Goal: Task Accomplishment & Management: Use online tool/utility

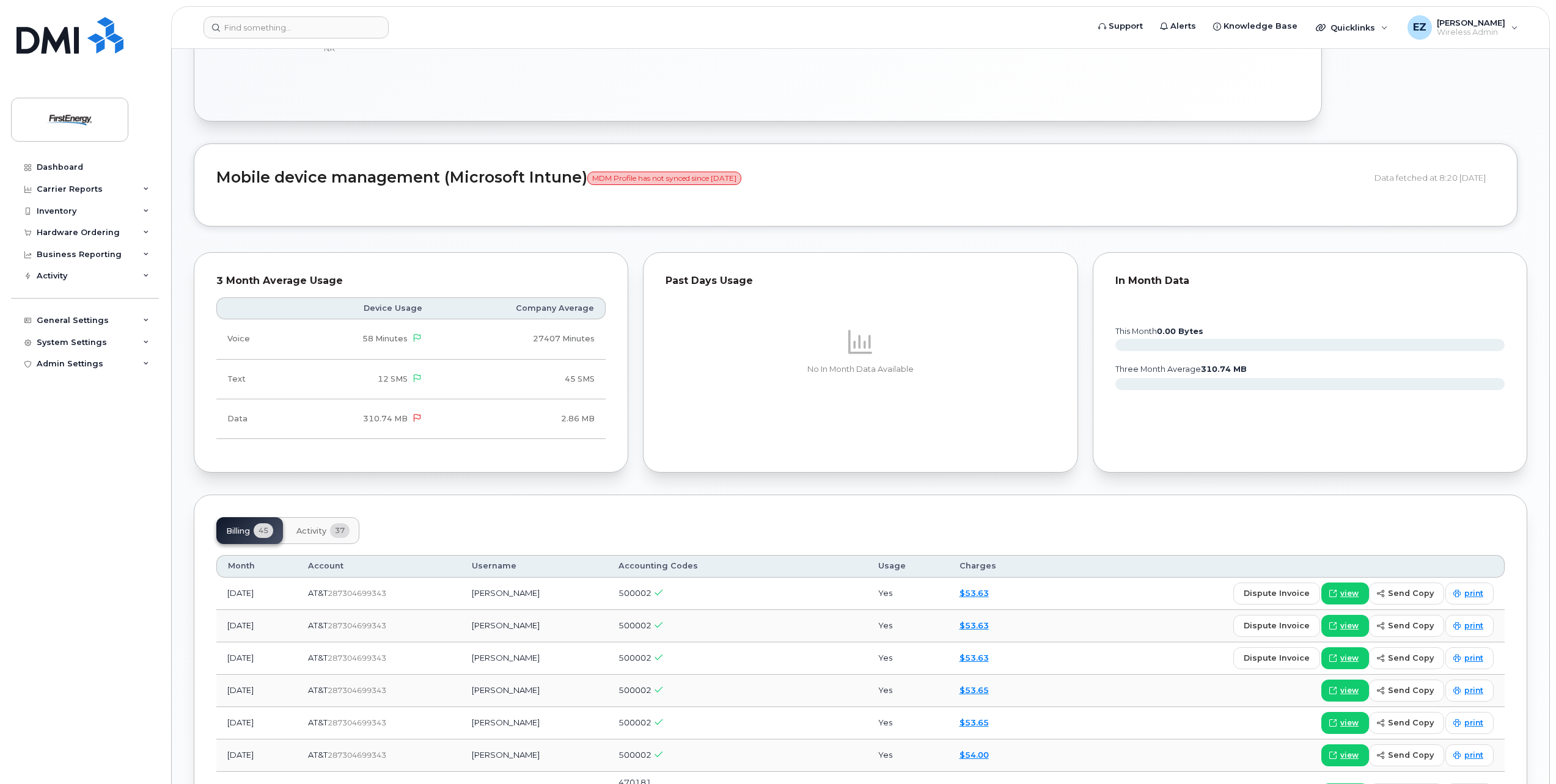
scroll to position [794, 0]
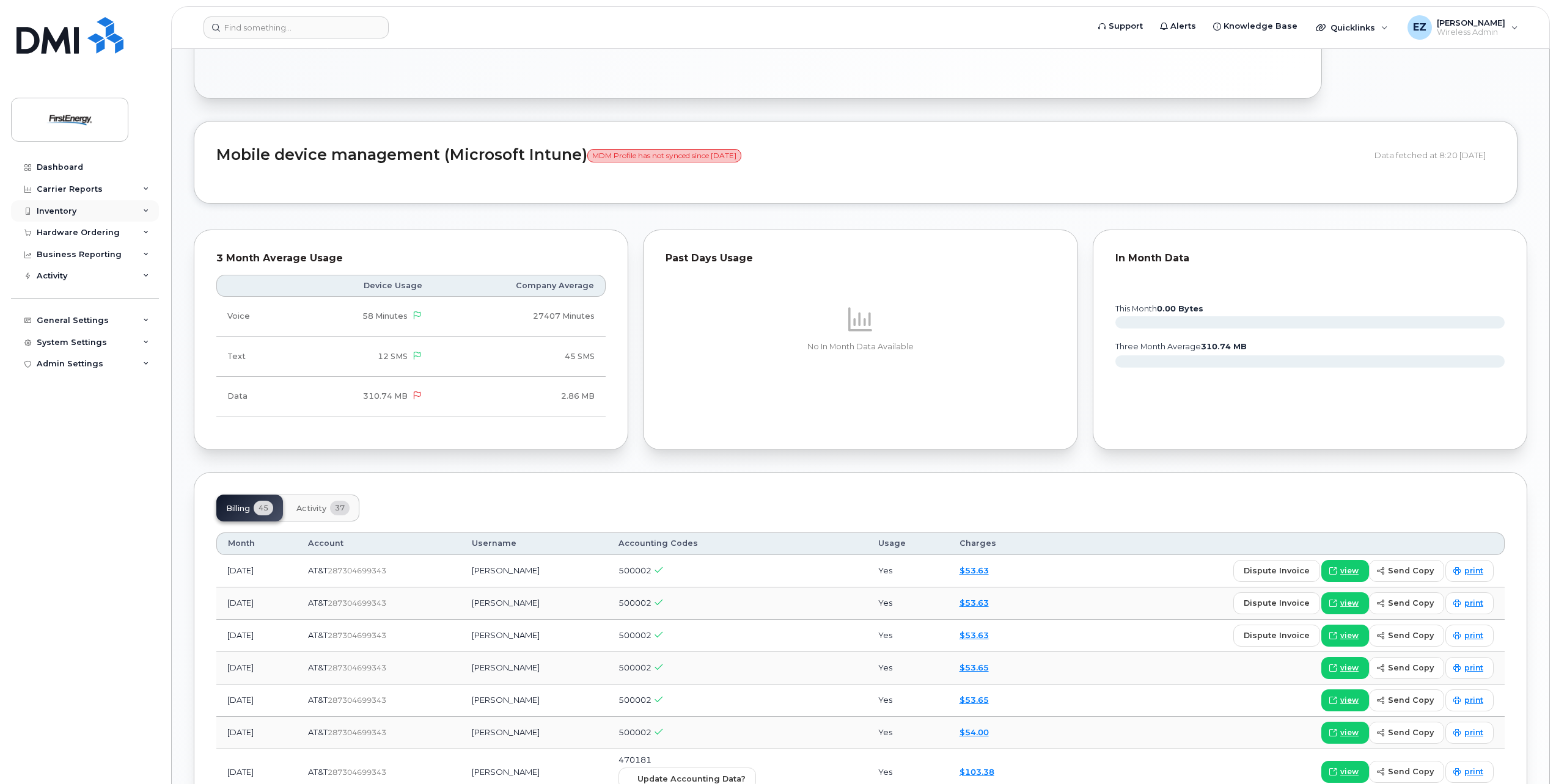
click at [53, 216] on div "Inventory" at bounding box center [85, 211] width 148 height 22
click at [57, 231] on div "Mobility Devices" at bounding box center [77, 233] width 69 height 11
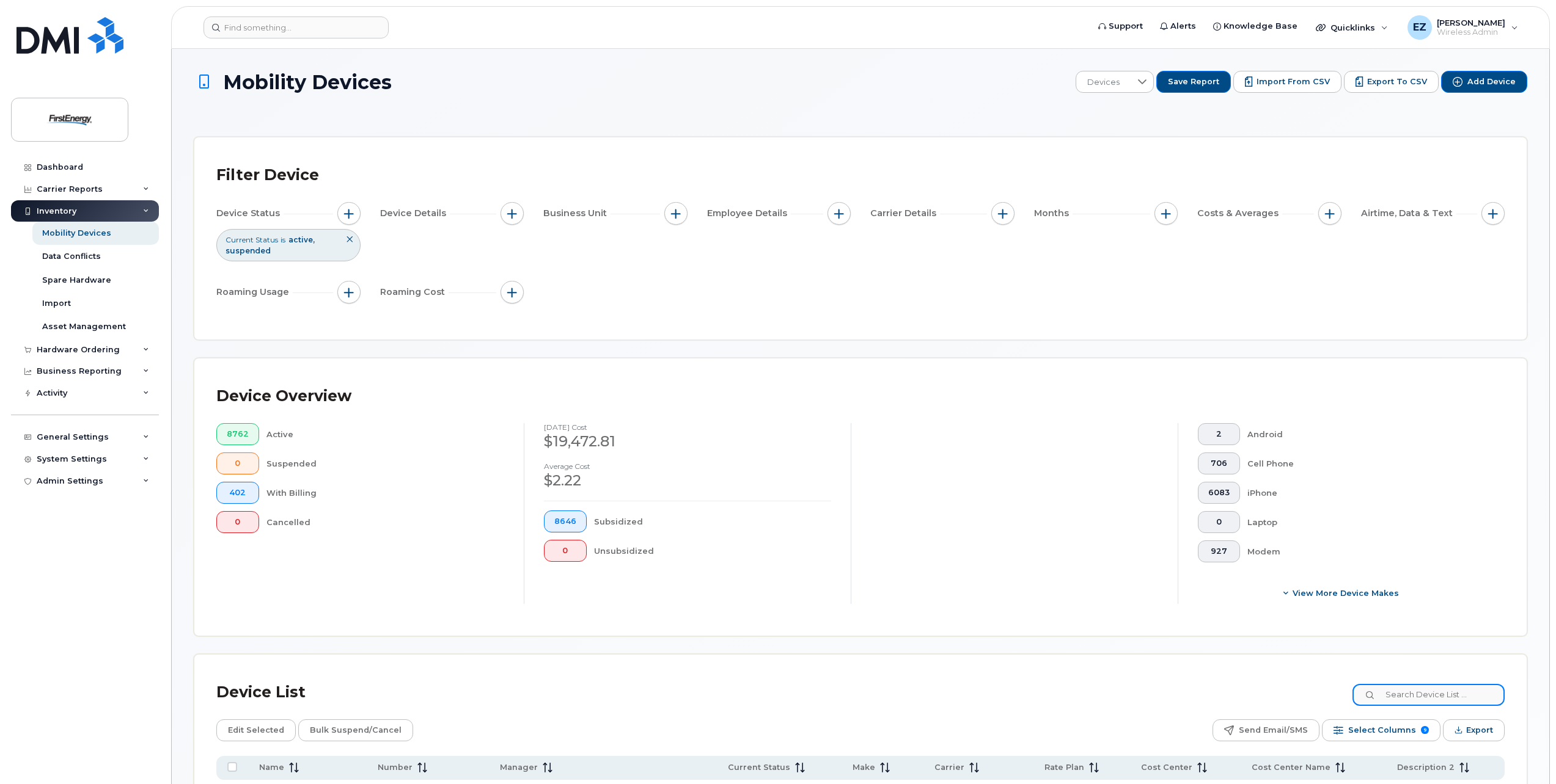
click at [1419, 699] on input at bounding box center [1428, 695] width 153 height 22
paste input "3308584489"
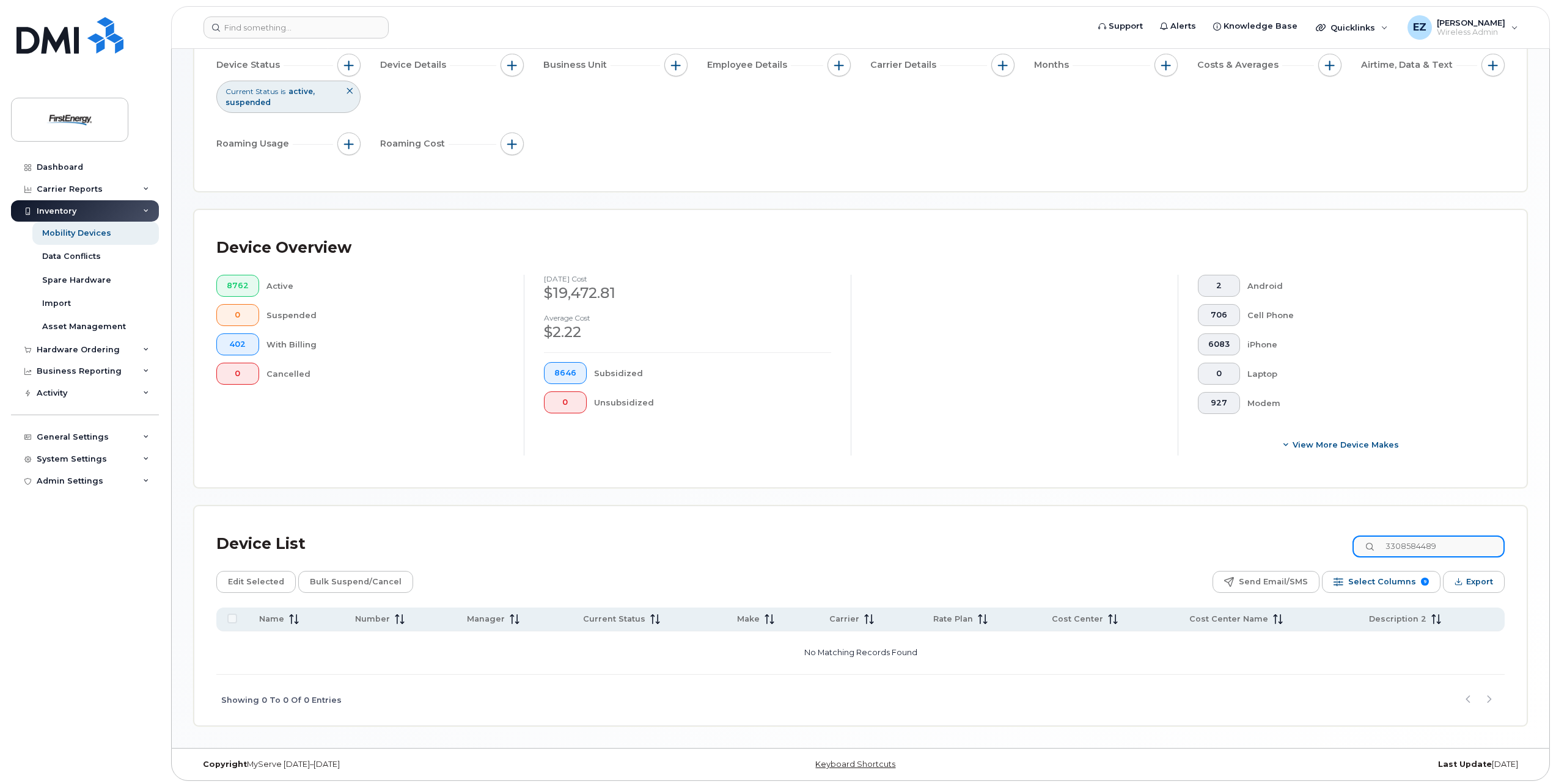
scroll to position [151, 0]
type input "3308584489"
click at [312, 96] on div "Current Status is active suspended" at bounding box center [288, 93] width 145 height 31
click at [346, 59] on span "button" at bounding box center [349, 62] width 10 height 10
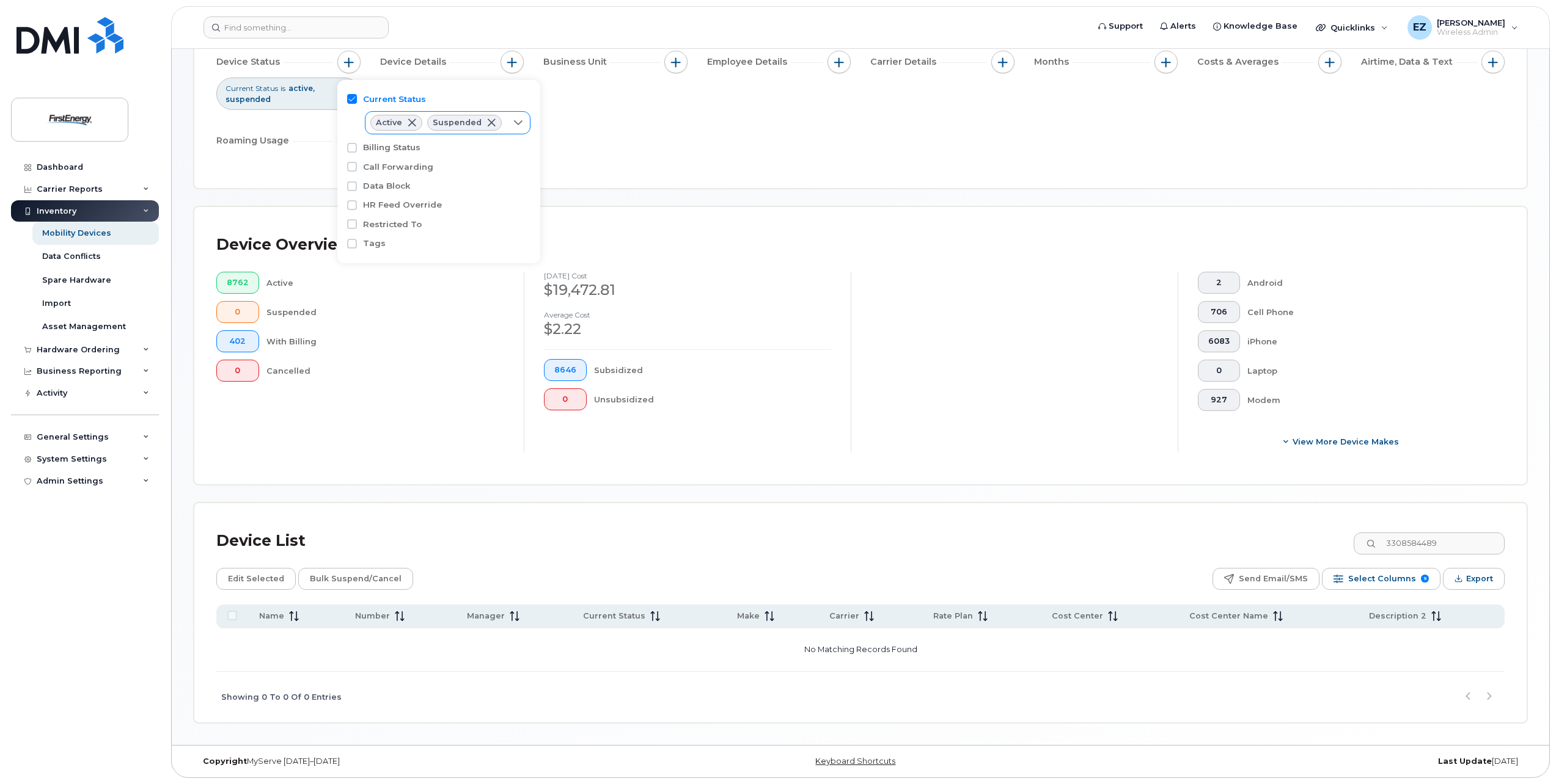
click at [516, 120] on icon at bounding box center [519, 123] width 10 height 10
click at [378, 193] on input "Cancelled" at bounding box center [380, 194] width 10 height 10
checkbox input "true"
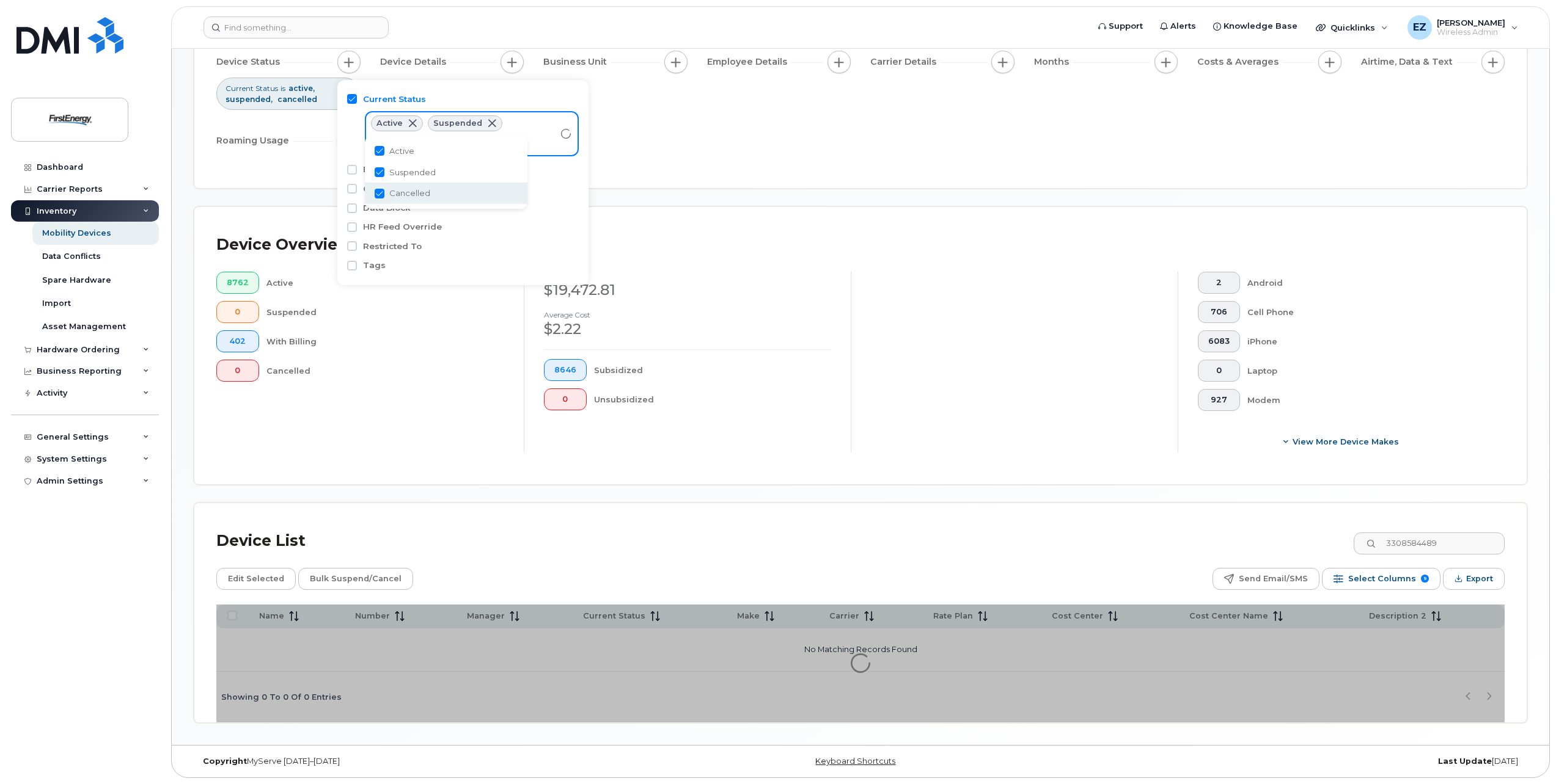
click at [958, 349] on div at bounding box center [1015, 362] width 327 height 181
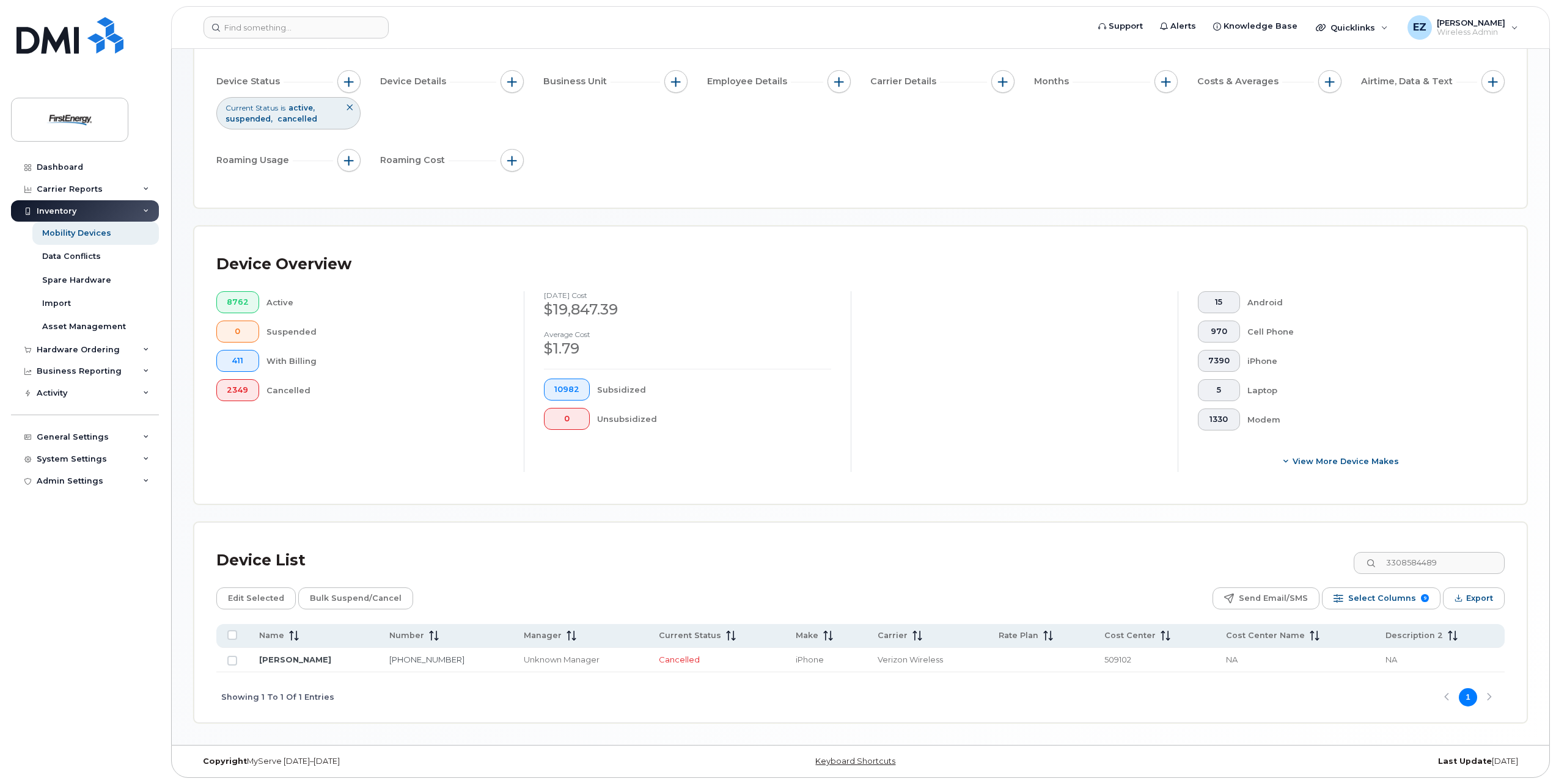
scroll to position [132, 0]
drag, startPoint x: 1464, startPoint y: 565, endPoint x: 1334, endPoint y: 552, distance: 130.6
click at [1335, 552] on div "Device List 3308584489" at bounding box center [860, 561] width 1288 height 31
paste input "6969466"
drag, startPoint x: 1473, startPoint y: 565, endPoint x: 1296, endPoint y: 557, distance: 177.2
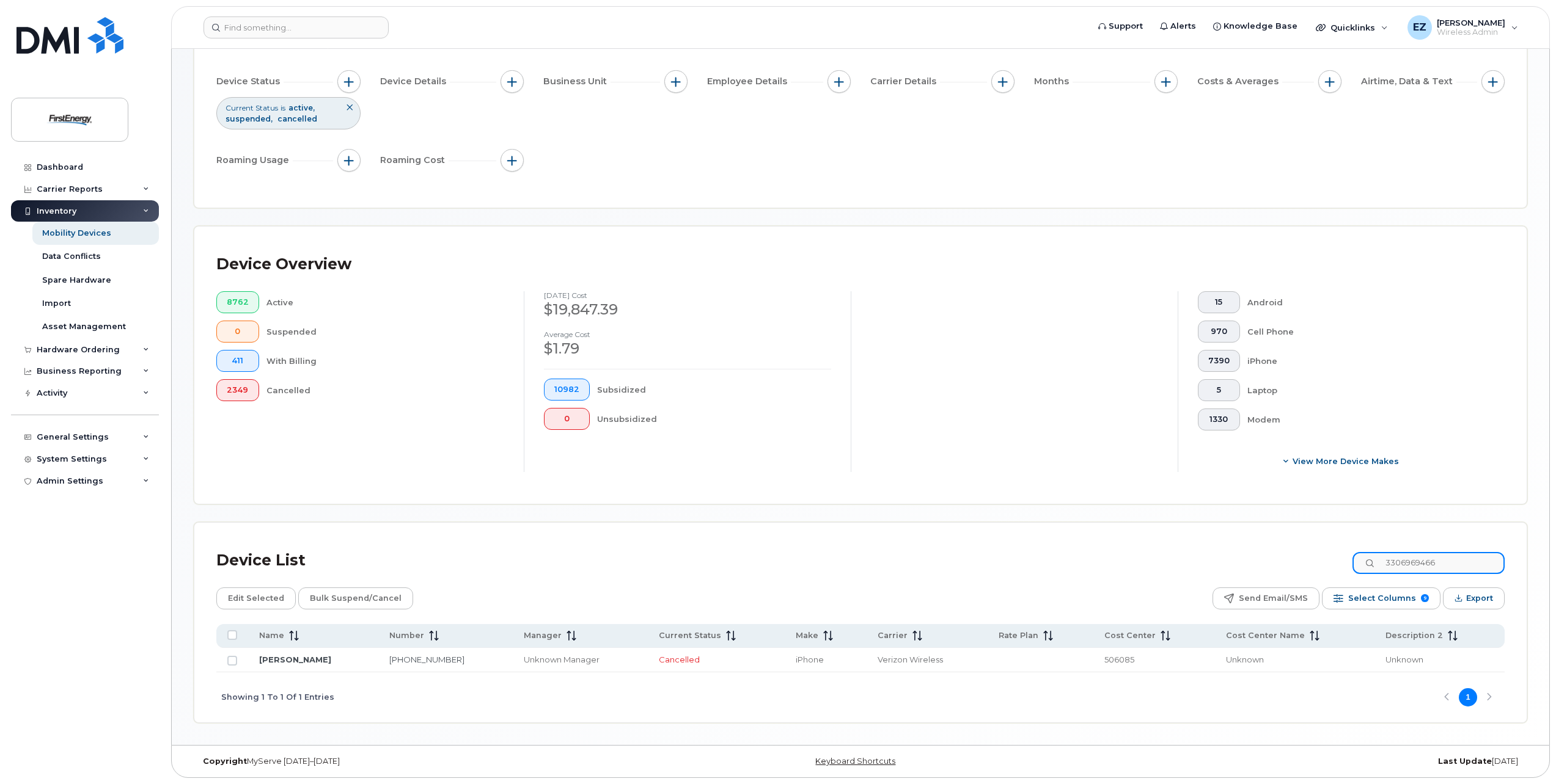
click at [1296, 557] on div "Device List 3306969466" at bounding box center [860, 561] width 1288 height 31
paste input "8132481"
drag, startPoint x: 1475, startPoint y: 558, endPoint x: 1303, endPoint y: 549, distance: 172.2
click at [1303, 549] on div "Device List 3308132481" at bounding box center [860, 561] width 1288 height 31
paste input "3416955"
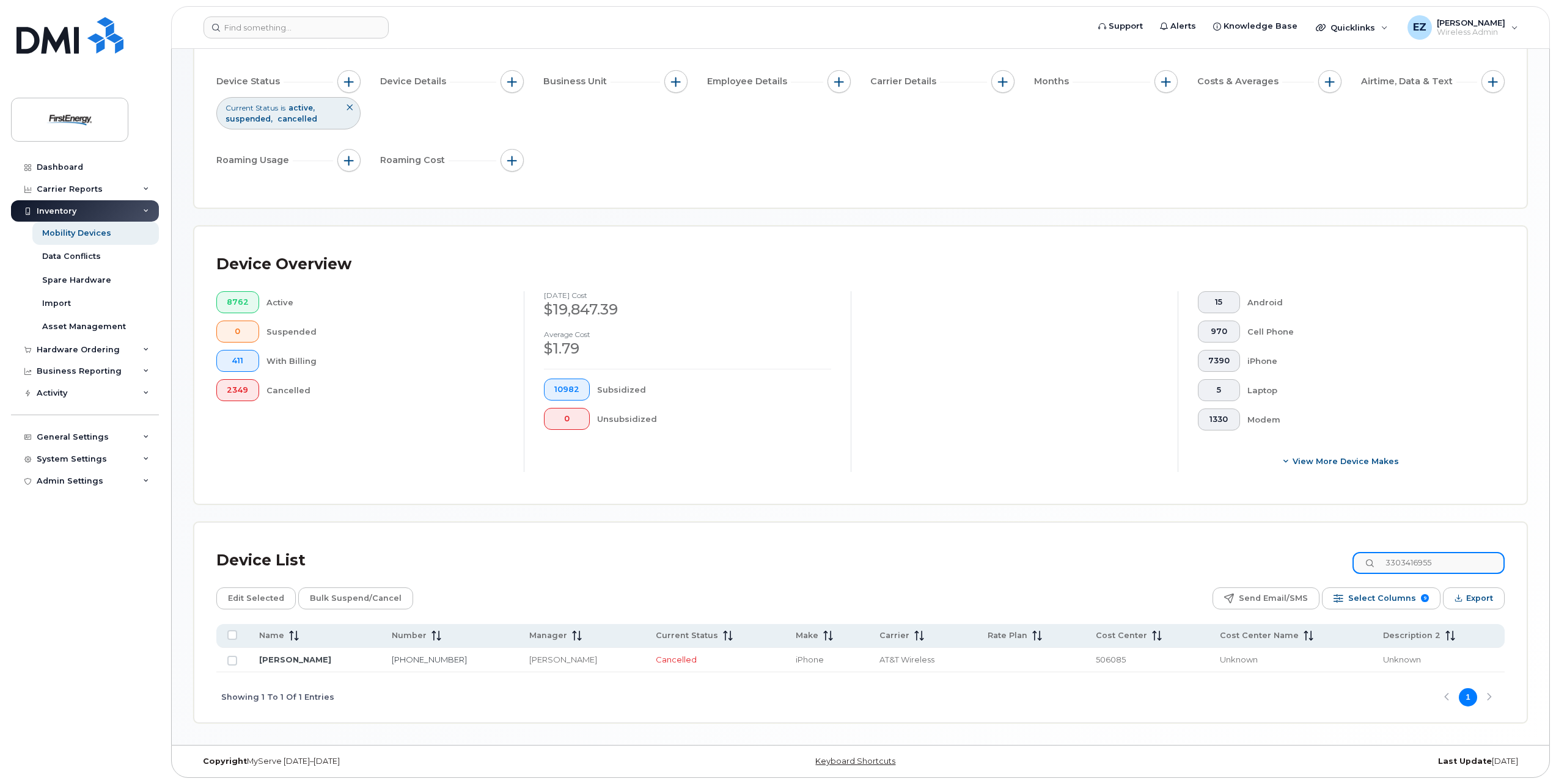
drag, startPoint x: 1472, startPoint y: 565, endPoint x: 1295, endPoint y: 559, distance: 177.1
click at [1295, 559] on div "Device List 3303416955" at bounding box center [860, 561] width 1288 height 31
paste input "6044396"
drag, startPoint x: 1473, startPoint y: 564, endPoint x: 1230, endPoint y: 551, distance: 243.3
click at [1234, 552] on div "Device List 3306044396" at bounding box center [860, 561] width 1288 height 31
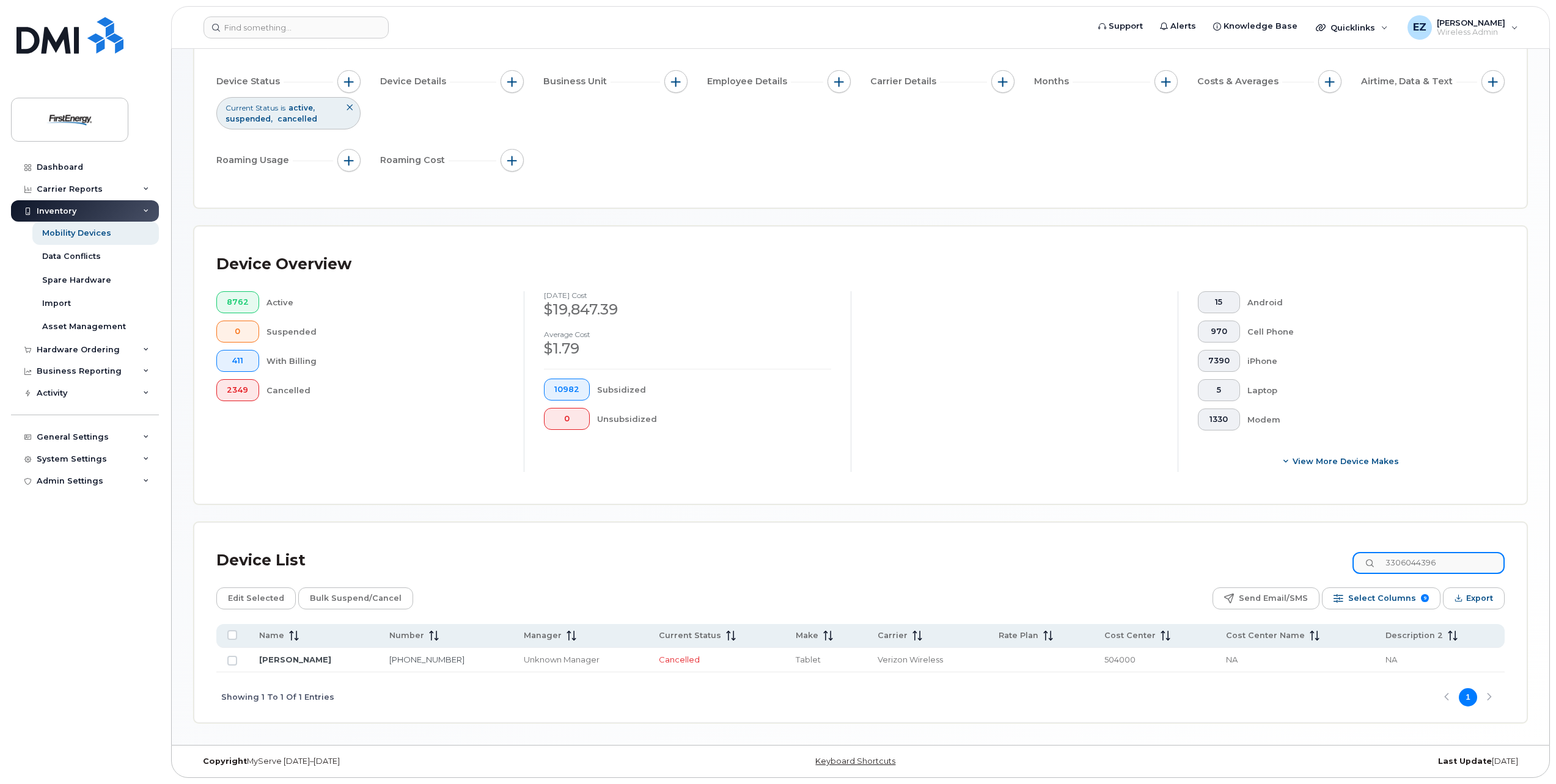
paste input "2170144"
drag, startPoint x: 1479, startPoint y: 564, endPoint x: 1185, endPoint y: 552, distance: 294.2
click at [1194, 555] on div "Device List 3302170144" at bounding box center [860, 561] width 1288 height 31
paste input "7322161309"
drag, startPoint x: 1351, startPoint y: 560, endPoint x: 1276, endPoint y: 555, distance: 75.2
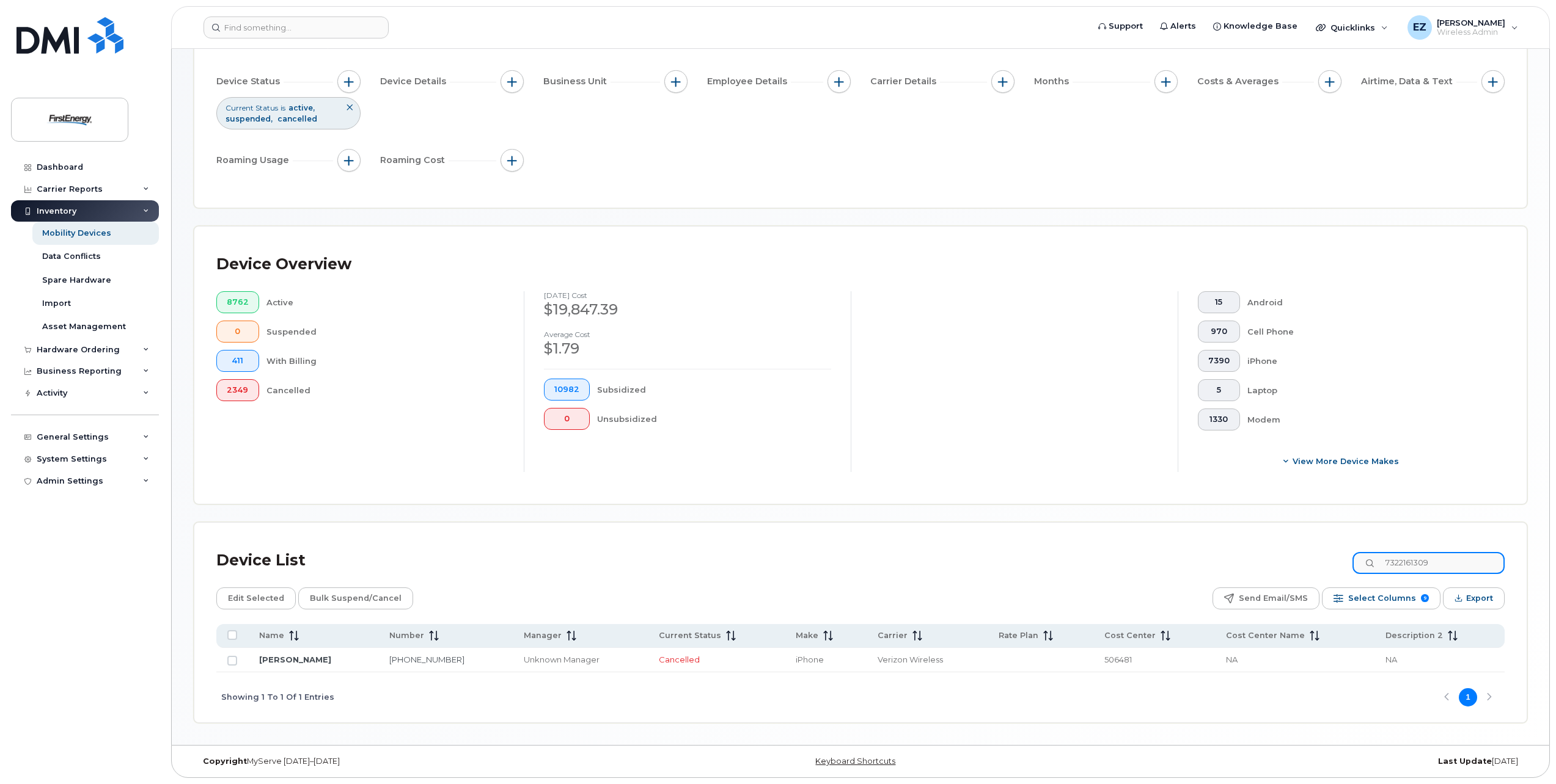
click at [1278, 556] on div "Device List 7322161309" at bounding box center [860, 561] width 1288 height 31
paste input "3302176482"
drag, startPoint x: 1467, startPoint y: 563, endPoint x: 1172, endPoint y: 539, distance: 296.0
click at [1172, 539] on div "Device List 3302176482 Edit Selected Bulk Suspend/Cancel Send Email/SMS Select …" at bounding box center [861, 623] width 1333 height 200
paste input "4143396"
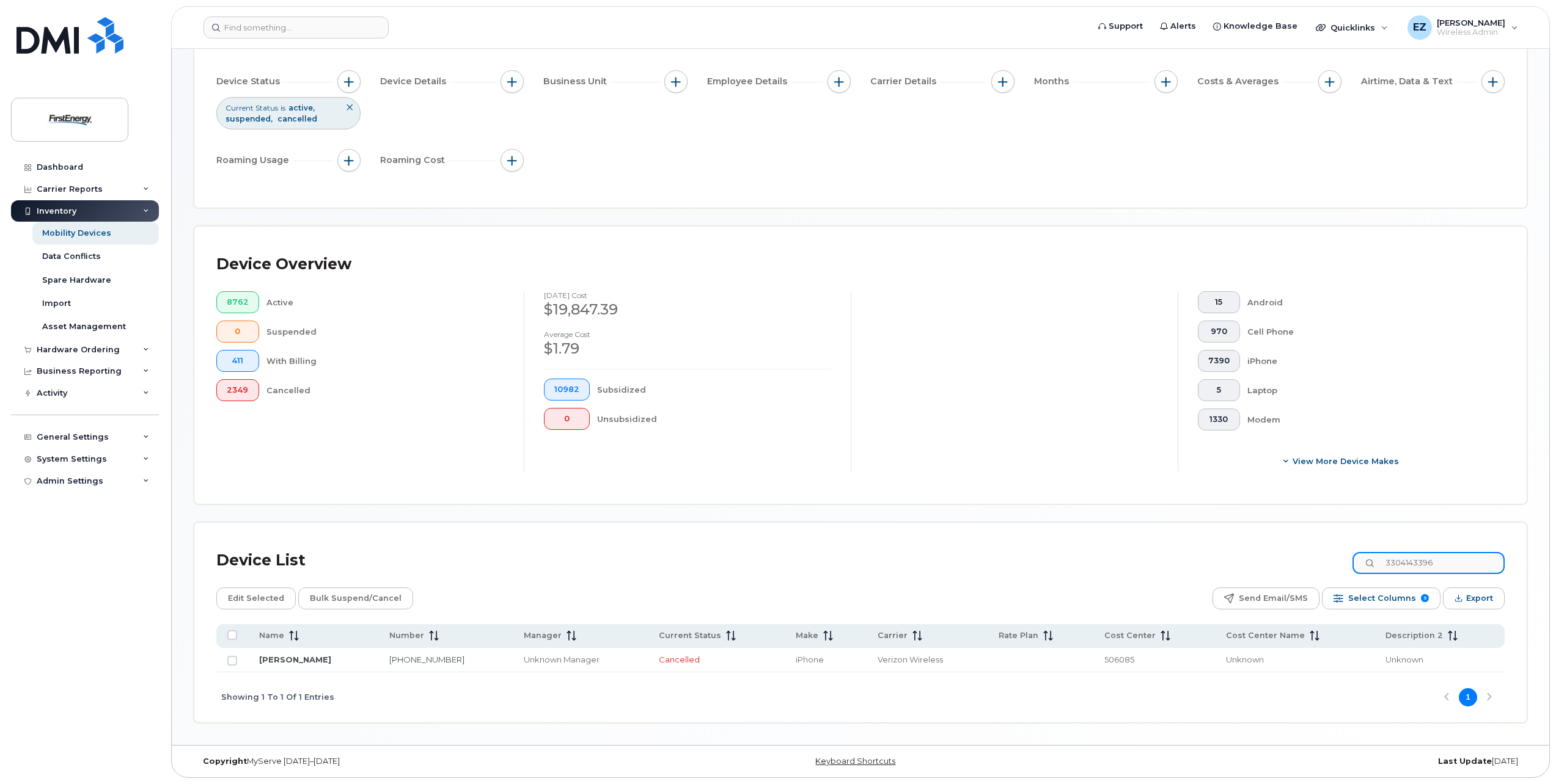
drag, startPoint x: 1473, startPoint y: 559, endPoint x: 1291, endPoint y: 545, distance: 182.5
click at [1291, 545] on div "Device List 3304143396" at bounding box center [860, 561] width 1288 height 31
paste input "-714-0447"
drag, startPoint x: 1361, startPoint y: 556, endPoint x: 1308, endPoint y: 552, distance: 53.2
click at [1308, 552] on div "Device List [PHONE_NUMBER]" at bounding box center [860, 561] width 1288 height 31
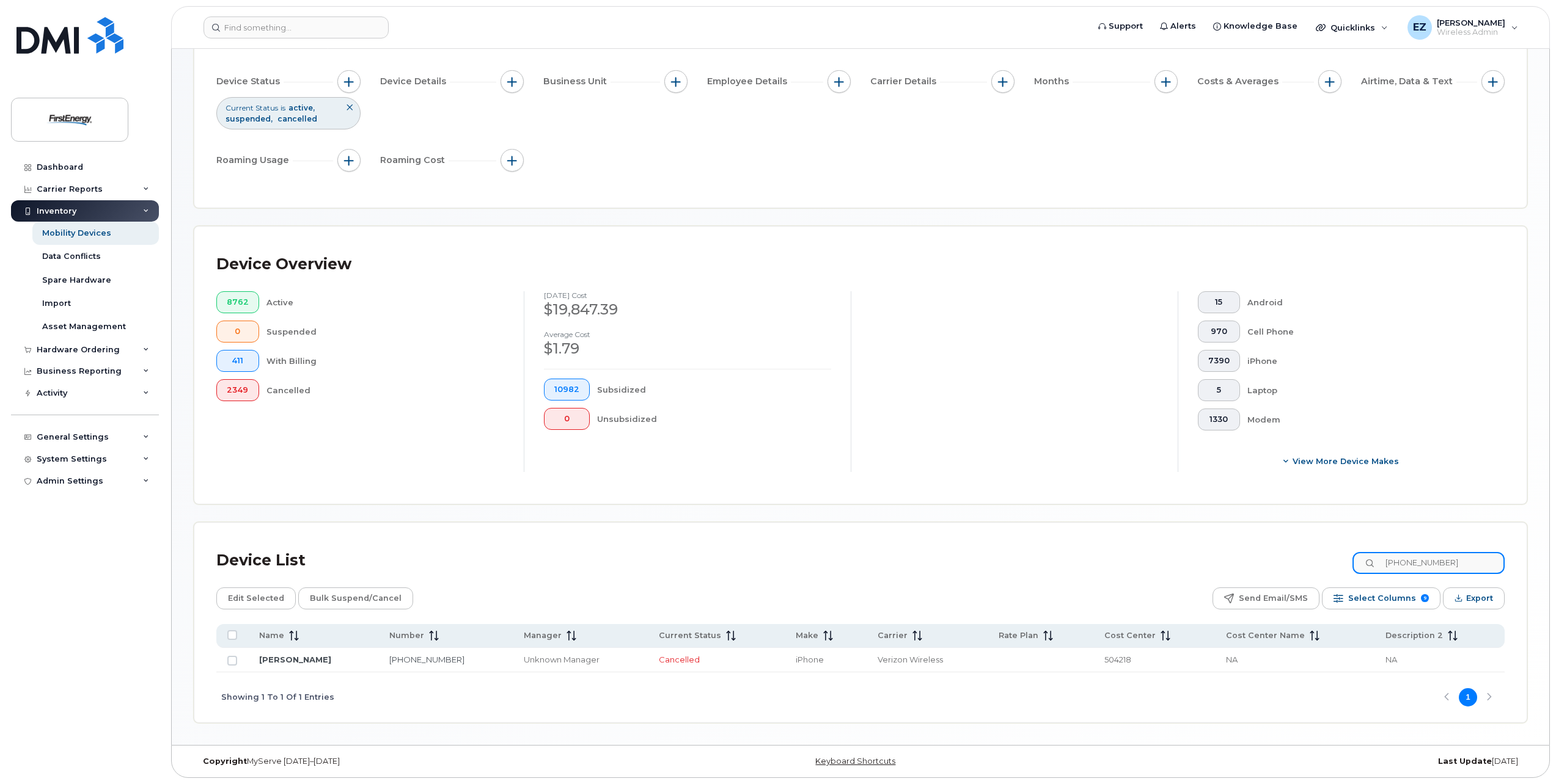
paste input "690-7201"
drag, startPoint x: 1464, startPoint y: 558, endPoint x: 1313, endPoint y: 561, distance: 151.0
click at [1313, 561] on div "Device List [PHONE_NUMBER]" at bounding box center [860, 561] width 1288 height 31
paste input "[PHONE_NUMBER]"
drag, startPoint x: 1352, startPoint y: 551, endPoint x: 1298, endPoint y: 545, distance: 54.3
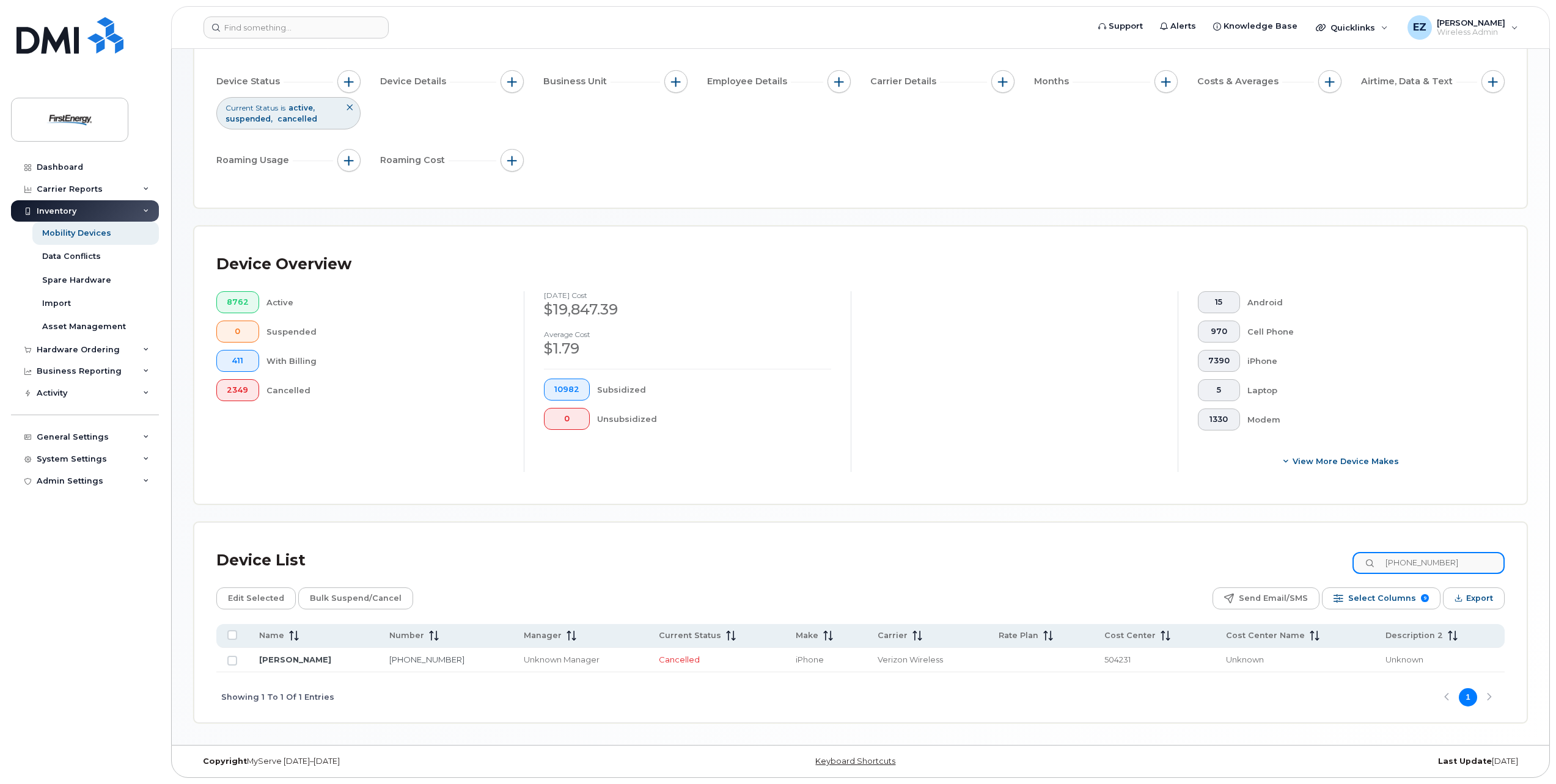
click at [1298, 545] on div "Device List [PHONE_NUMBER]" at bounding box center [860, 561] width 1288 height 31
paste input "[PHONE_NUMBER]"
drag, startPoint x: 1456, startPoint y: 564, endPoint x: 1315, endPoint y: 544, distance: 142.4
click at [1317, 546] on div "Device List [PHONE_NUMBER]" at bounding box center [860, 561] width 1288 height 31
paste input "203-7028"
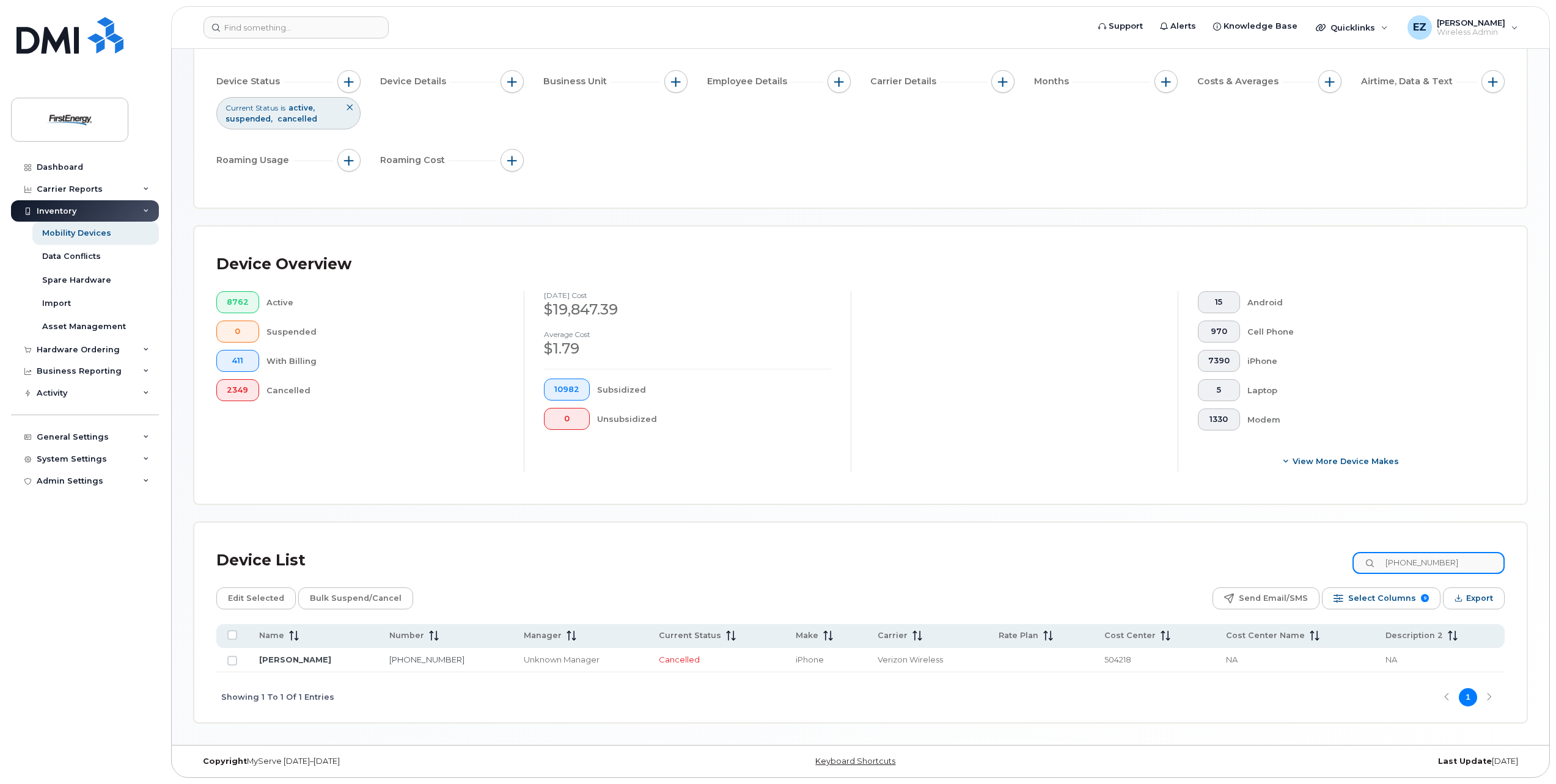
drag, startPoint x: 1485, startPoint y: 567, endPoint x: 1307, endPoint y: 554, distance: 178.5
click at [1310, 554] on div "Device List [PHONE_NUMBER]" at bounding box center [860, 561] width 1288 height 31
drag, startPoint x: 1478, startPoint y: 564, endPoint x: 1266, endPoint y: 559, distance: 212.1
click at [1266, 560] on div "Device List [PHONE_NUMBER]" at bounding box center [860, 561] width 1288 height 31
paste input "604-5921"
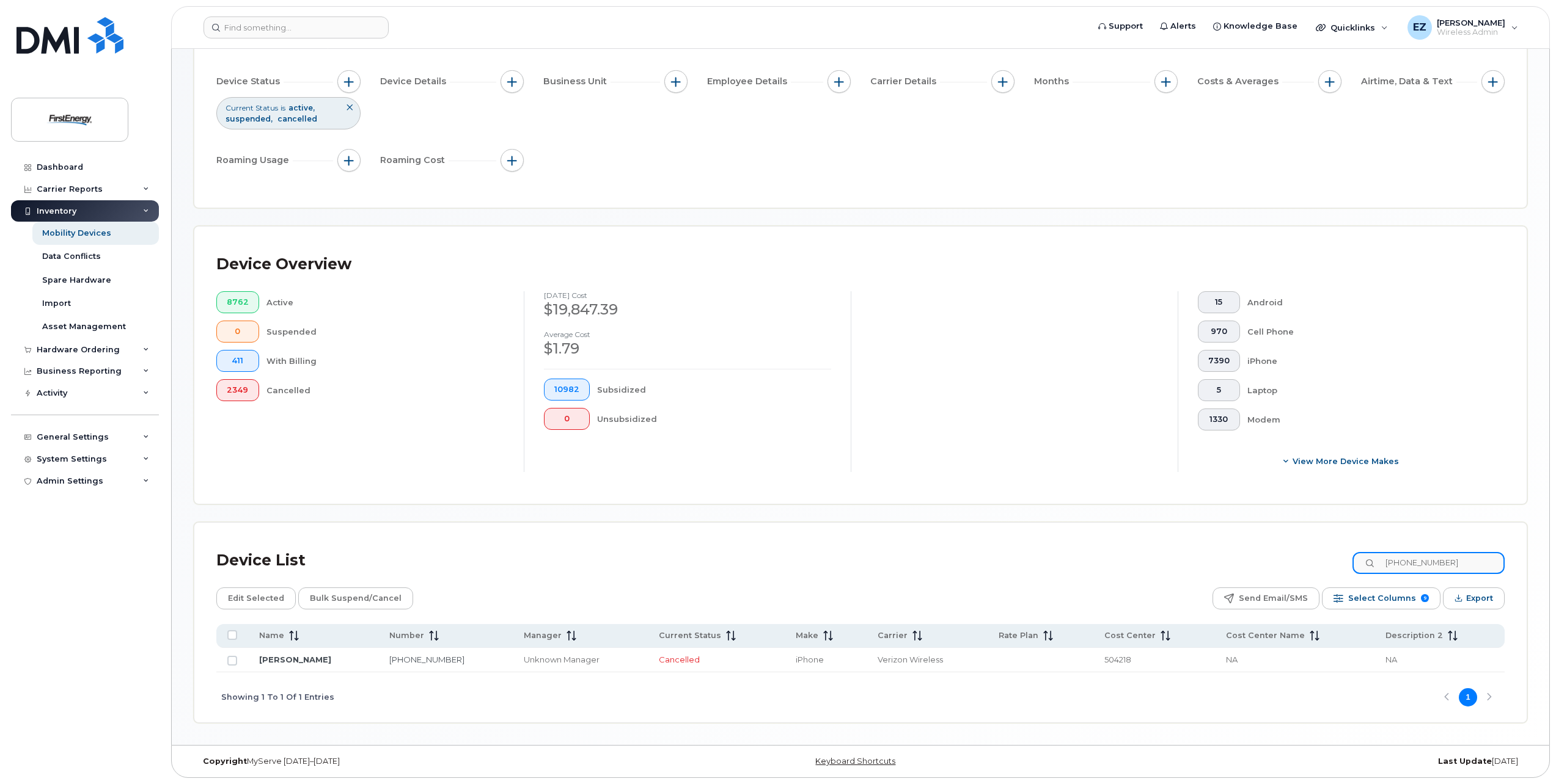
drag, startPoint x: 1325, startPoint y: 554, endPoint x: 1235, endPoint y: 546, distance: 90.4
click at [1250, 547] on div "Device List [PHONE_NUMBER]" at bounding box center [860, 561] width 1288 height 31
paste input "[PHONE_NUMBER]"
drag, startPoint x: 1456, startPoint y: 564, endPoint x: 1203, endPoint y: 550, distance: 253.4
click at [1203, 550] on div "Device List [PHONE_NUMBER]" at bounding box center [860, 561] width 1288 height 31
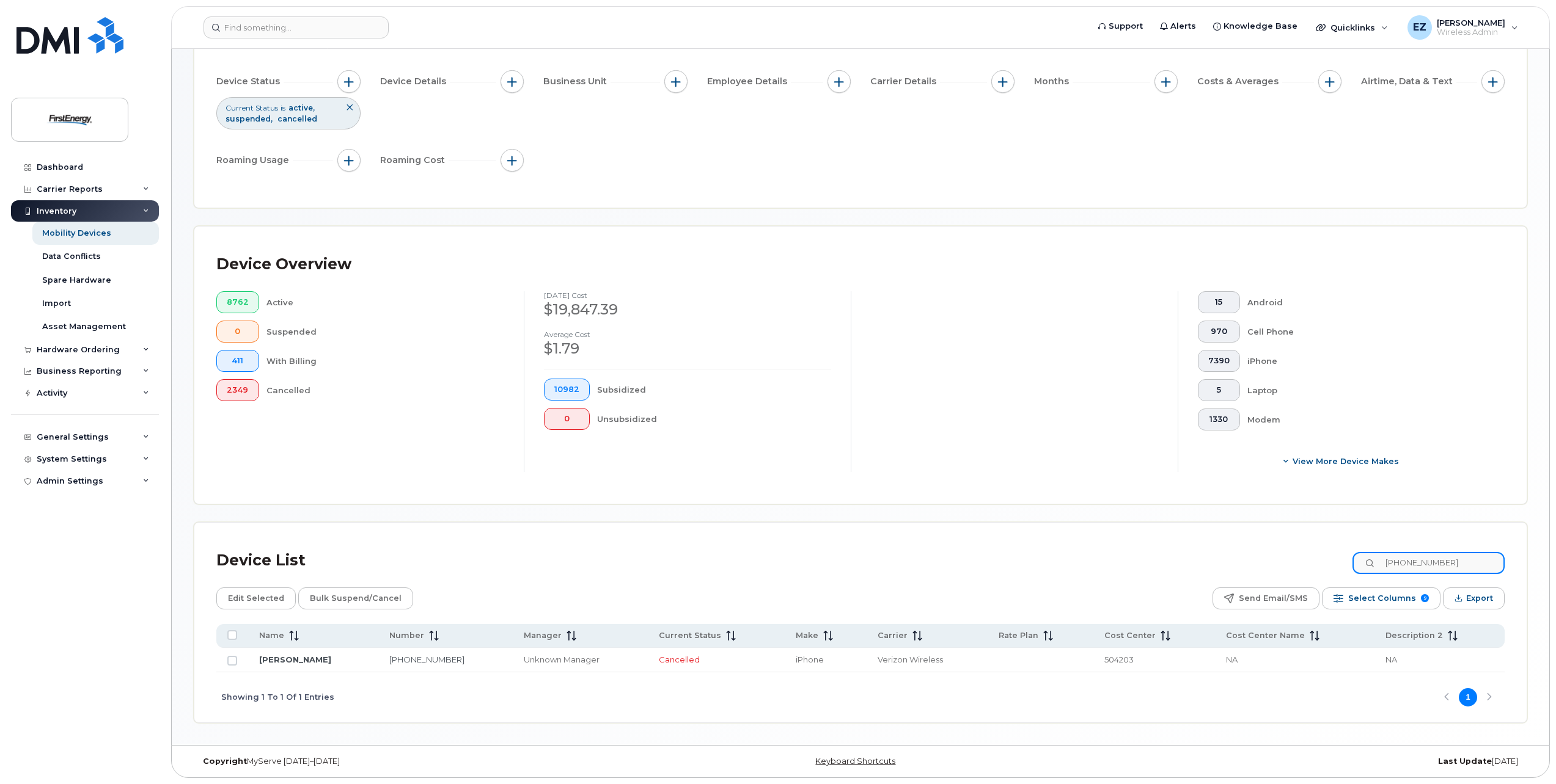
paste input "[PHONE_NUMBER]"
drag, startPoint x: 1401, startPoint y: 559, endPoint x: 1251, endPoint y: 544, distance: 150.7
click at [1251, 545] on div "Device List [PHONE_NUMBER]" at bounding box center [860, 561] width 1288 height 31
paste input "[PHONE_NUMBER]"
drag, startPoint x: 1480, startPoint y: 565, endPoint x: 1188, endPoint y: 541, distance: 293.0
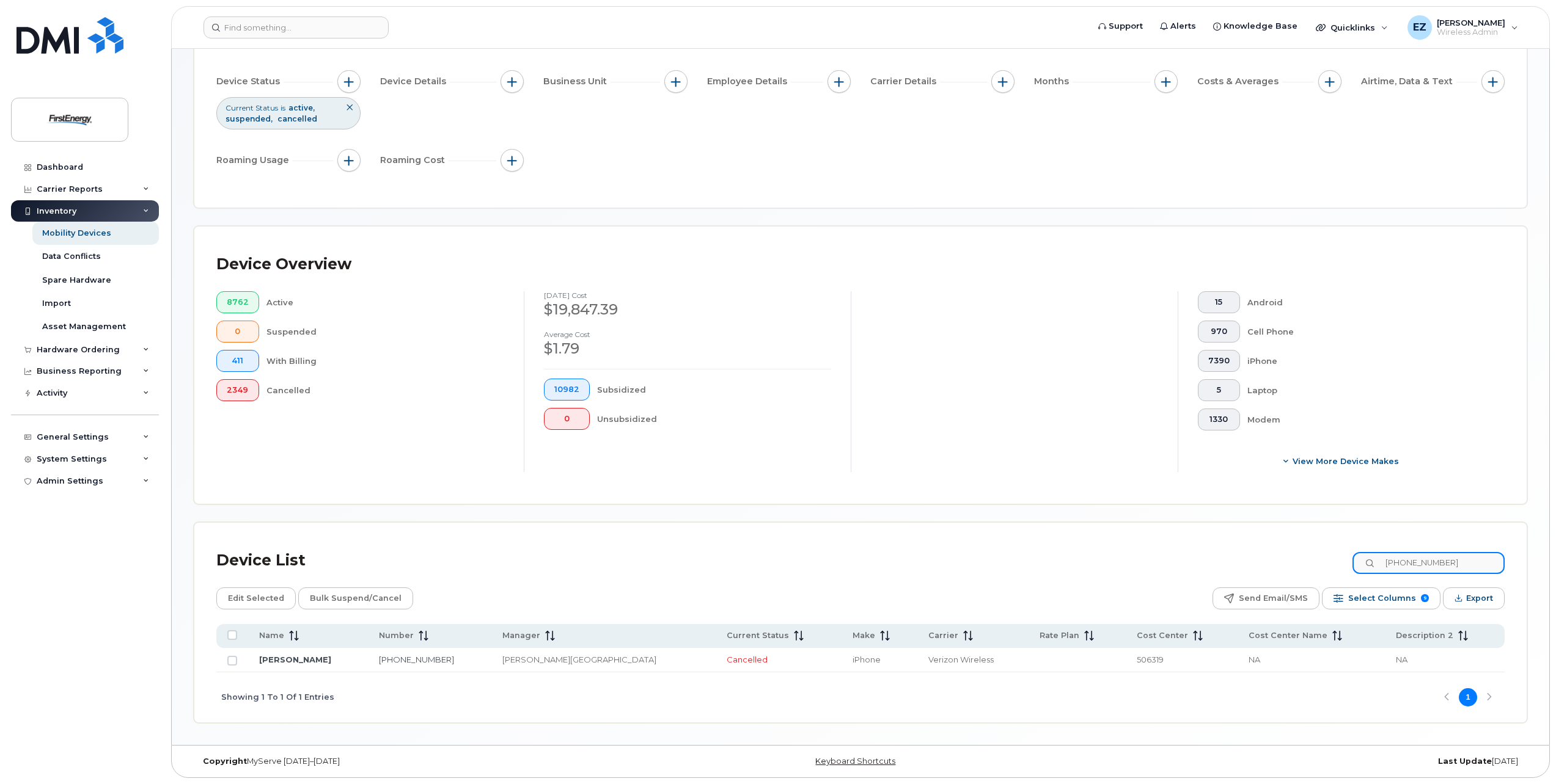
click at [1189, 543] on div "Device List [PHONE_NUMBER] Edit Selected Bulk Suspend/Cancel Send Email/SMS Sel…" at bounding box center [861, 623] width 1333 height 200
paste input "[PHONE_NUMBER]"
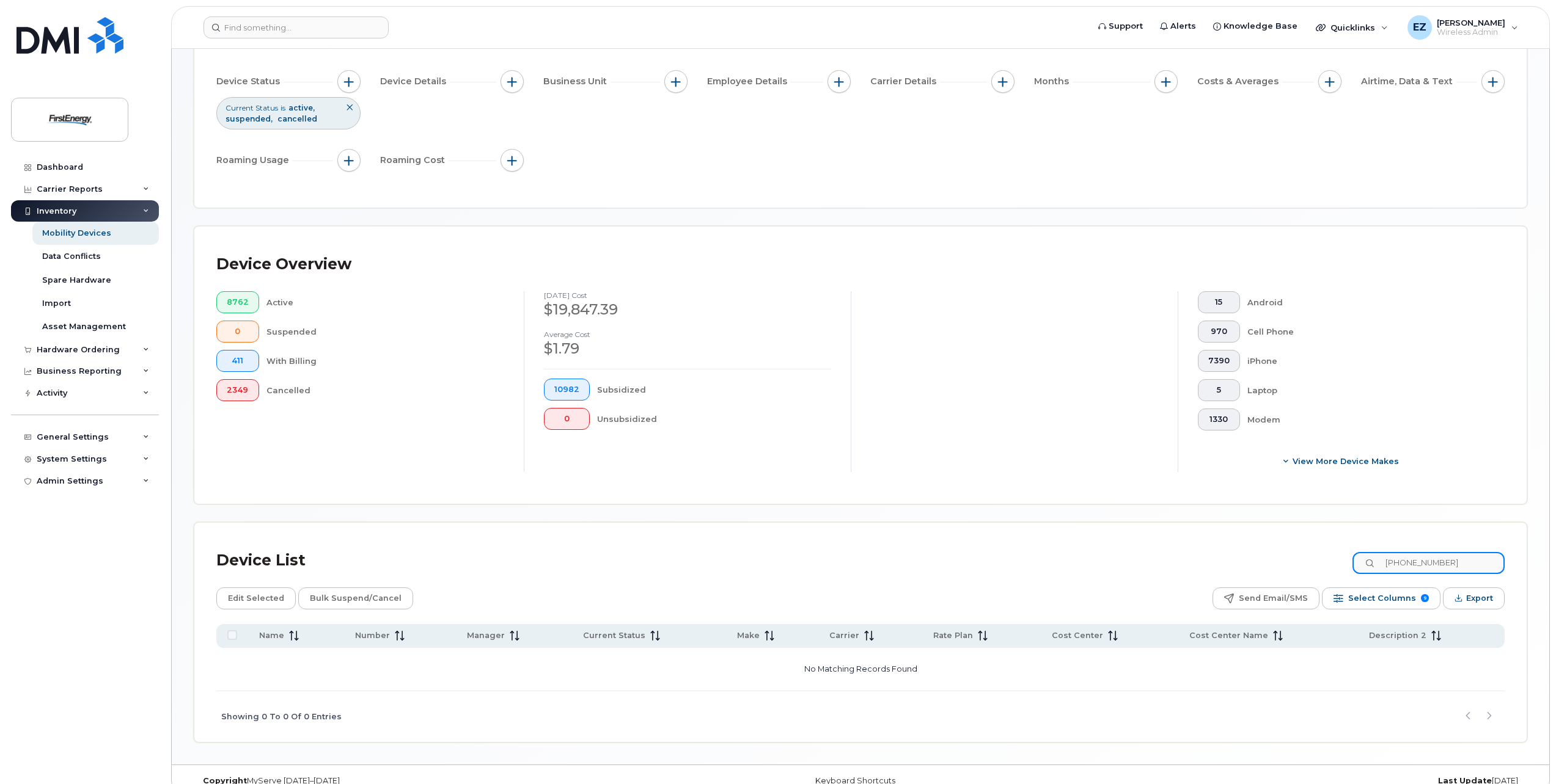
click at [1418, 562] on input "[PHONE_NUMBER]" at bounding box center [1428, 563] width 153 height 22
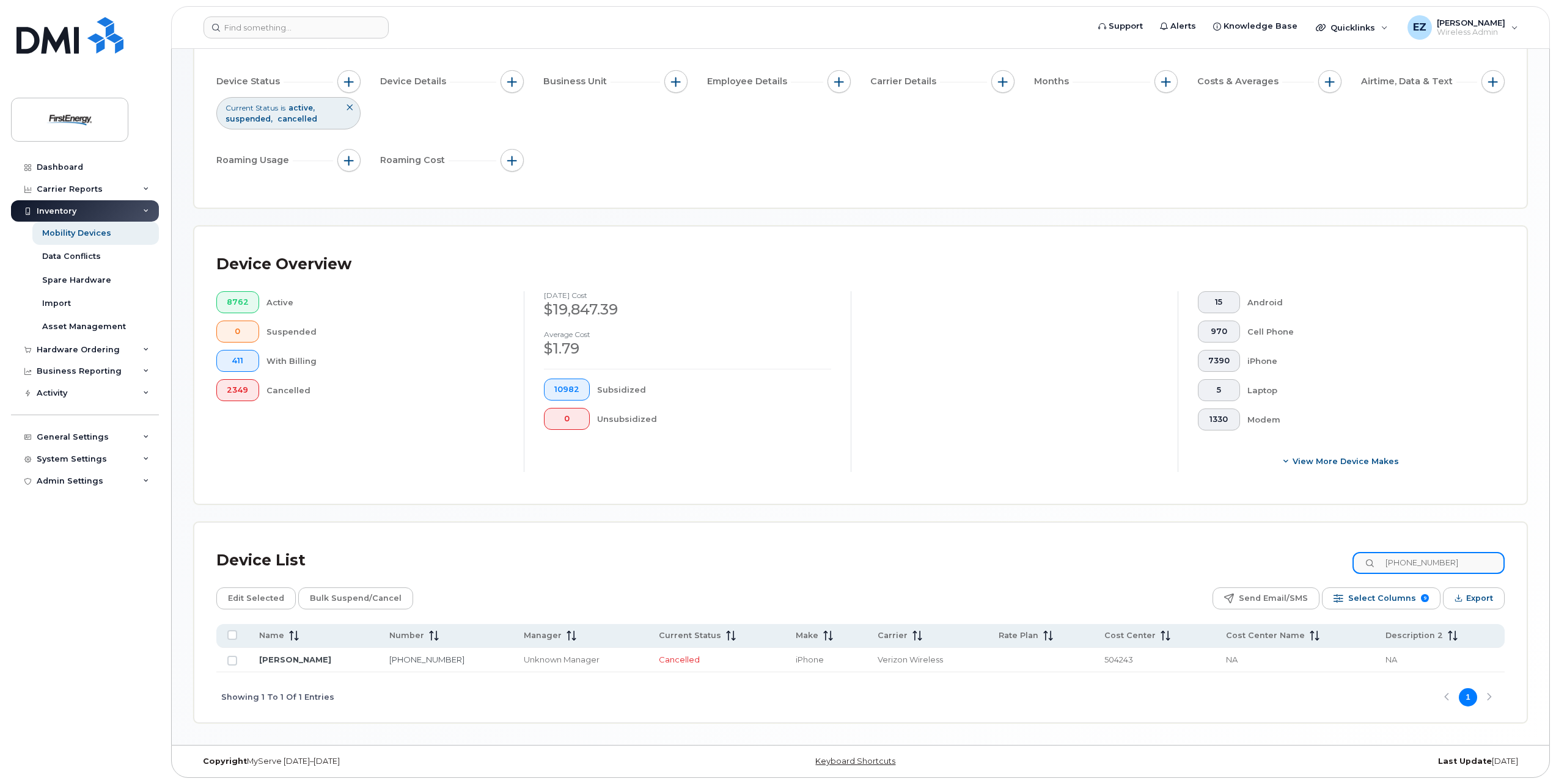
drag, startPoint x: 1460, startPoint y: 567, endPoint x: 1254, endPoint y: 559, distance: 206.2
click at [1254, 559] on div "Device List [PHONE_NUMBER]" at bounding box center [860, 561] width 1288 height 31
paste input "[PHONE_NUMBER]"
drag, startPoint x: 1435, startPoint y: 559, endPoint x: 1288, endPoint y: 546, distance: 147.6
click at [1288, 546] on div "Device List [PHONE_NUMBER]" at bounding box center [860, 561] width 1288 height 31
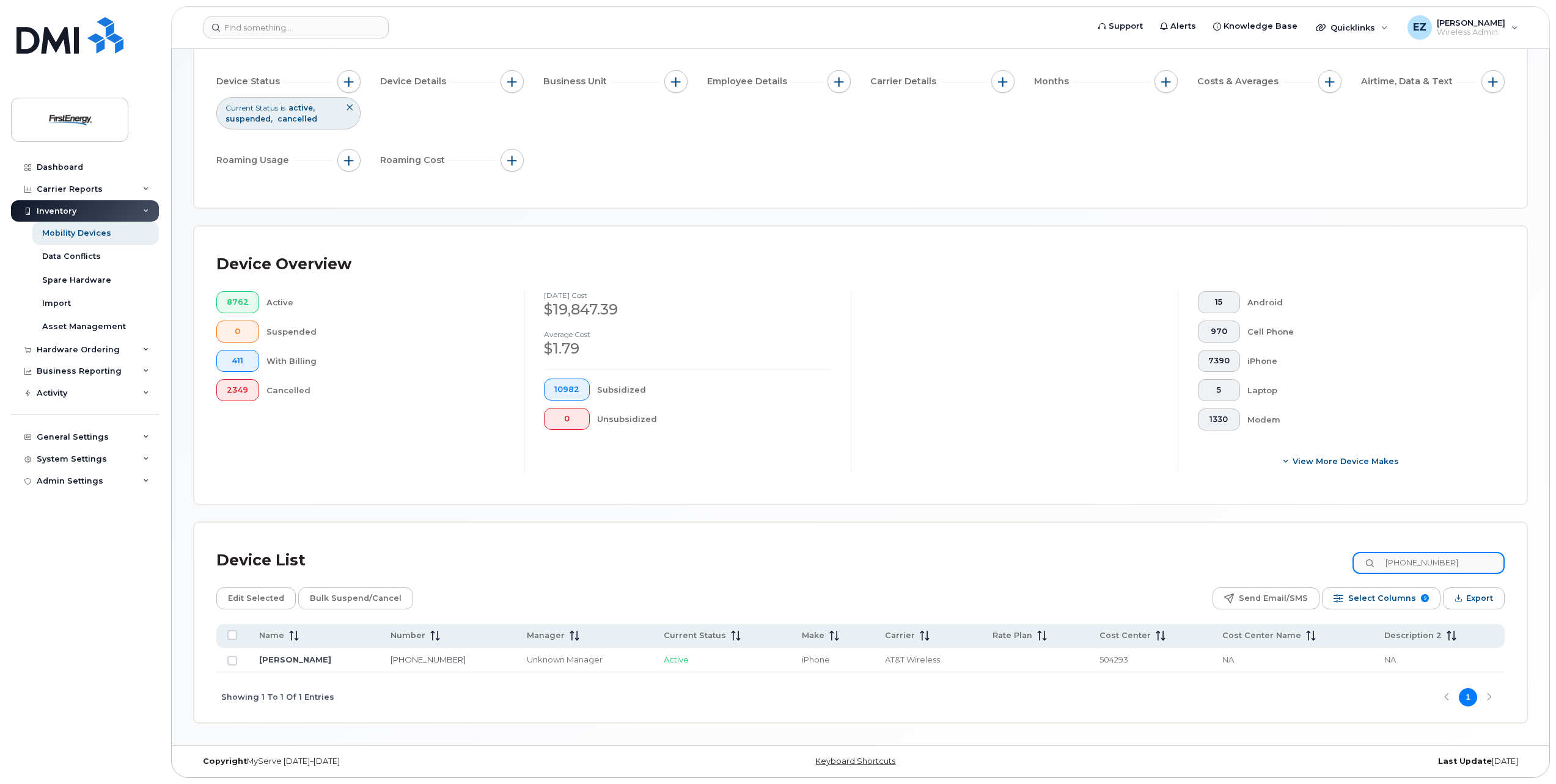
paste input "[PHONE_NUMBER]"
drag, startPoint x: 1475, startPoint y: 564, endPoint x: 1230, endPoint y: 523, distance: 248.4
click at [1230, 523] on div "Device List [PHONE_NUMBER] Edit Selected Bulk Suspend/Cancel Send Email/SMS Sel…" at bounding box center [861, 623] width 1333 height 200
paste input "[PHONE_NUMBER]"
click at [1127, 536] on div "Device List [PHONE_NUMBER] Edit Selected Bulk Suspend/Cancel Send Email/SMS Sel…" at bounding box center [861, 623] width 1333 height 200
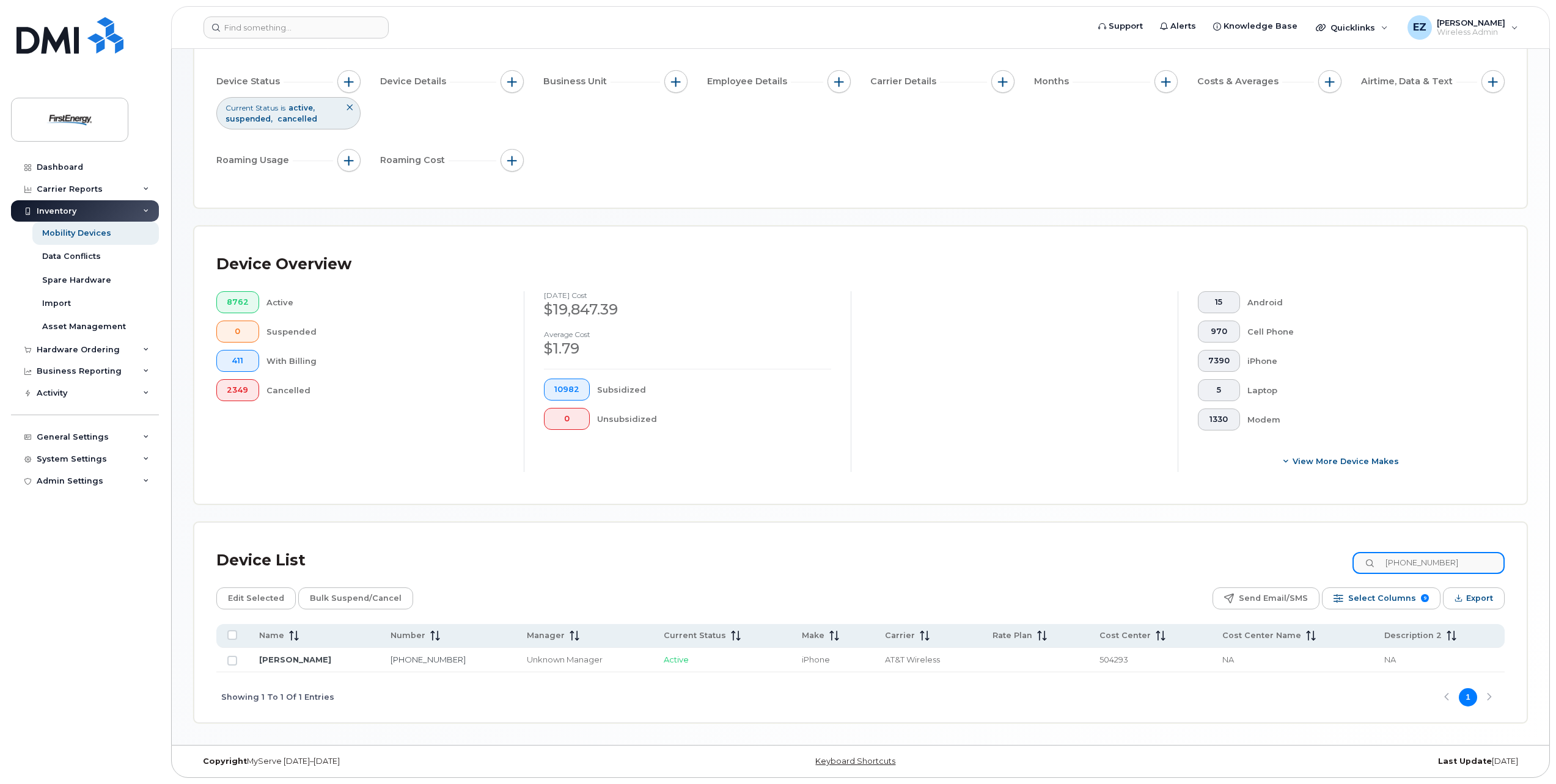
paste input "[PHONE_NUMBER]"
drag, startPoint x: 1412, startPoint y: 561, endPoint x: 1273, endPoint y: 551, distance: 139.4
click at [1273, 551] on div "Device List [PHONE_NUMBER]" at bounding box center [860, 561] width 1288 height 31
paste input "[PHONE_NUMBER]"
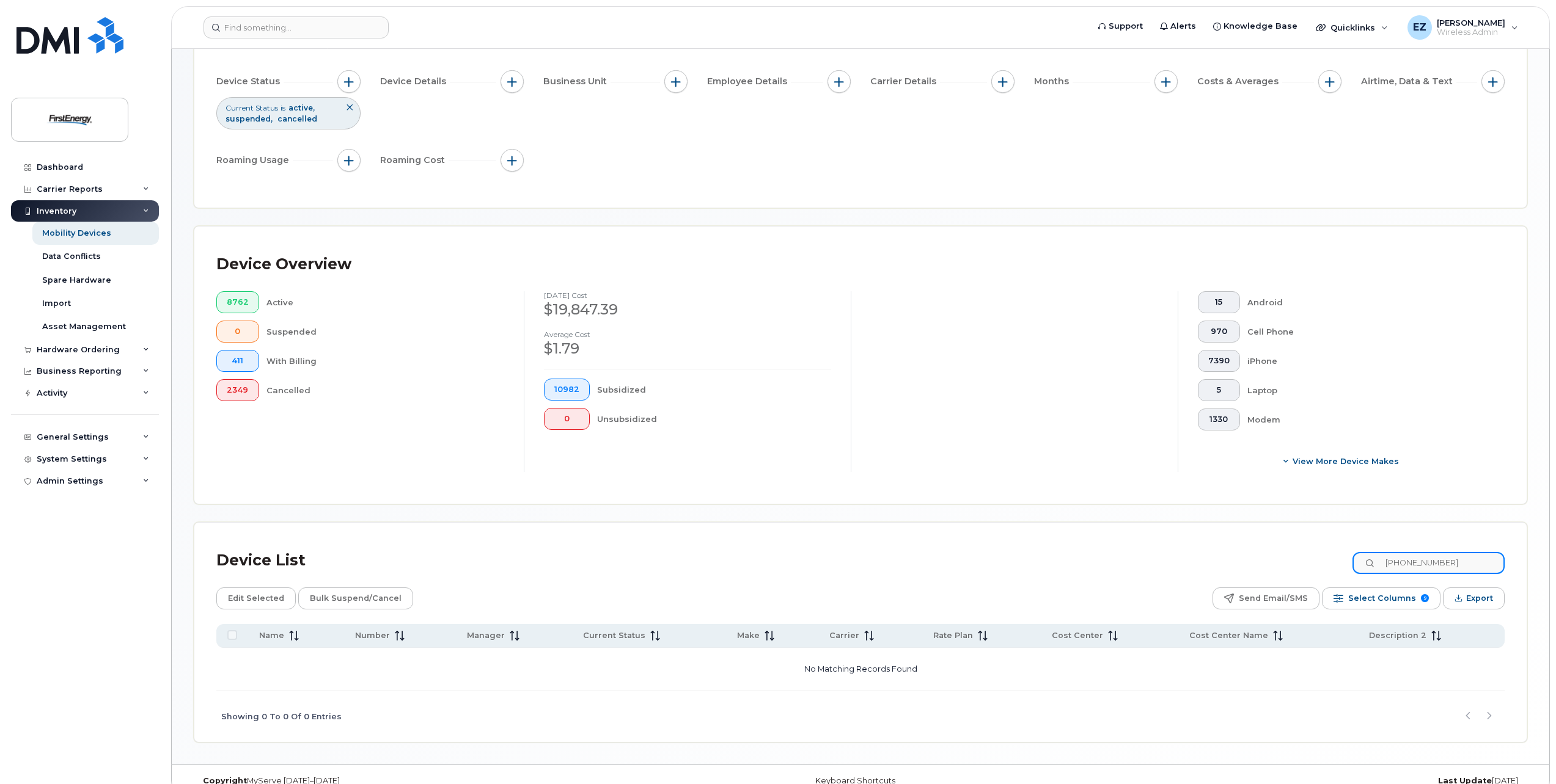
click at [1400, 558] on input "[PHONE_NUMBER]" at bounding box center [1428, 563] width 153 height 22
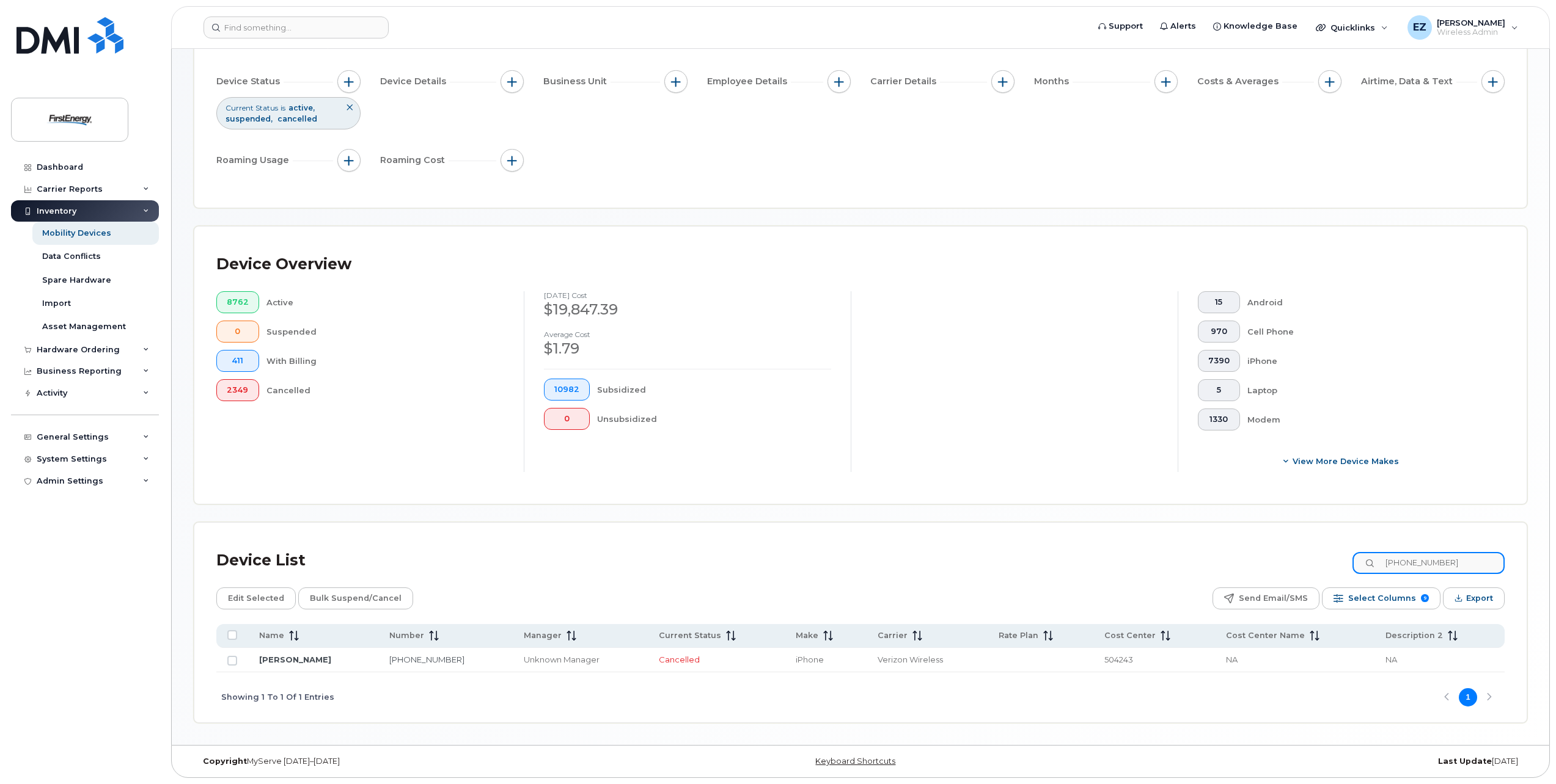
drag, startPoint x: 1474, startPoint y: 563, endPoint x: 1320, endPoint y: 559, distance: 154.1
click at [1321, 559] on div "Device List [PHONE_NUMBER]" at bounding box center [860, 561] width 1288 height 31
paste input "[PHONE_NUMBER]"
drag, startPoint x: 1475, startPoint y: 567, endPoint x: 1322, endPoint y: 557, distance: 153.3
click at [1324, 558] on div "Device List [PHONE_NUMBER]" at bounding box center [860, 561] width 1288 height 31
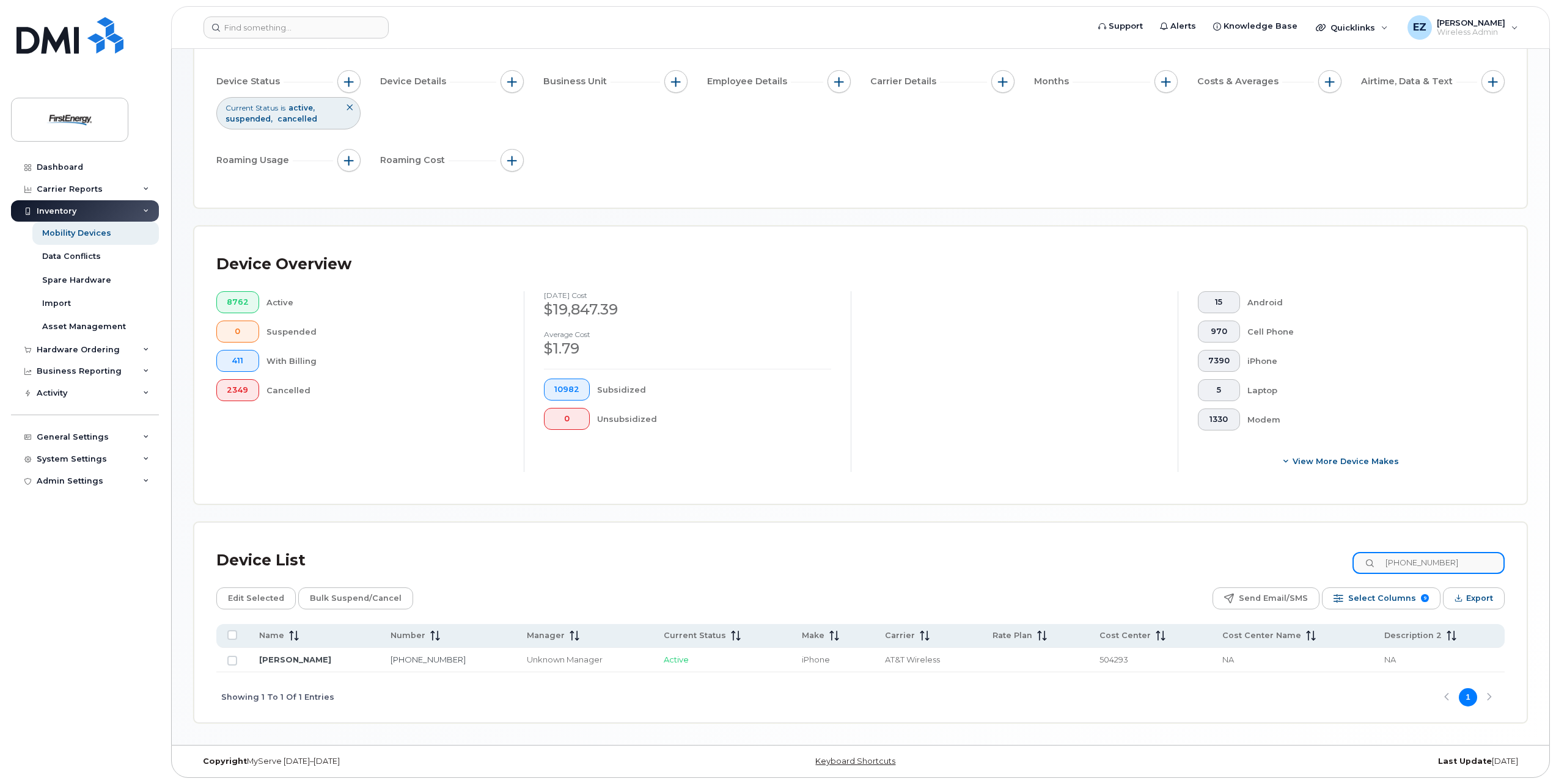
paste input "[PHONE_NUMBER]"
drag, startPoint x: 1467, startPoint y: 564, endPoint x: 1317, endPoint y: 553, distance: 150.4
click at [1317, 553] on div "Device List [PHONE_NUMBER]" at bounding box center [860, 561] width 1288 height 31
paste input "[PHONE_NUMBER]"
drag, startPoint x: 1474, startPoint y: 559, endPoint x: 1245, endPoint y: 551, distance: 229.1
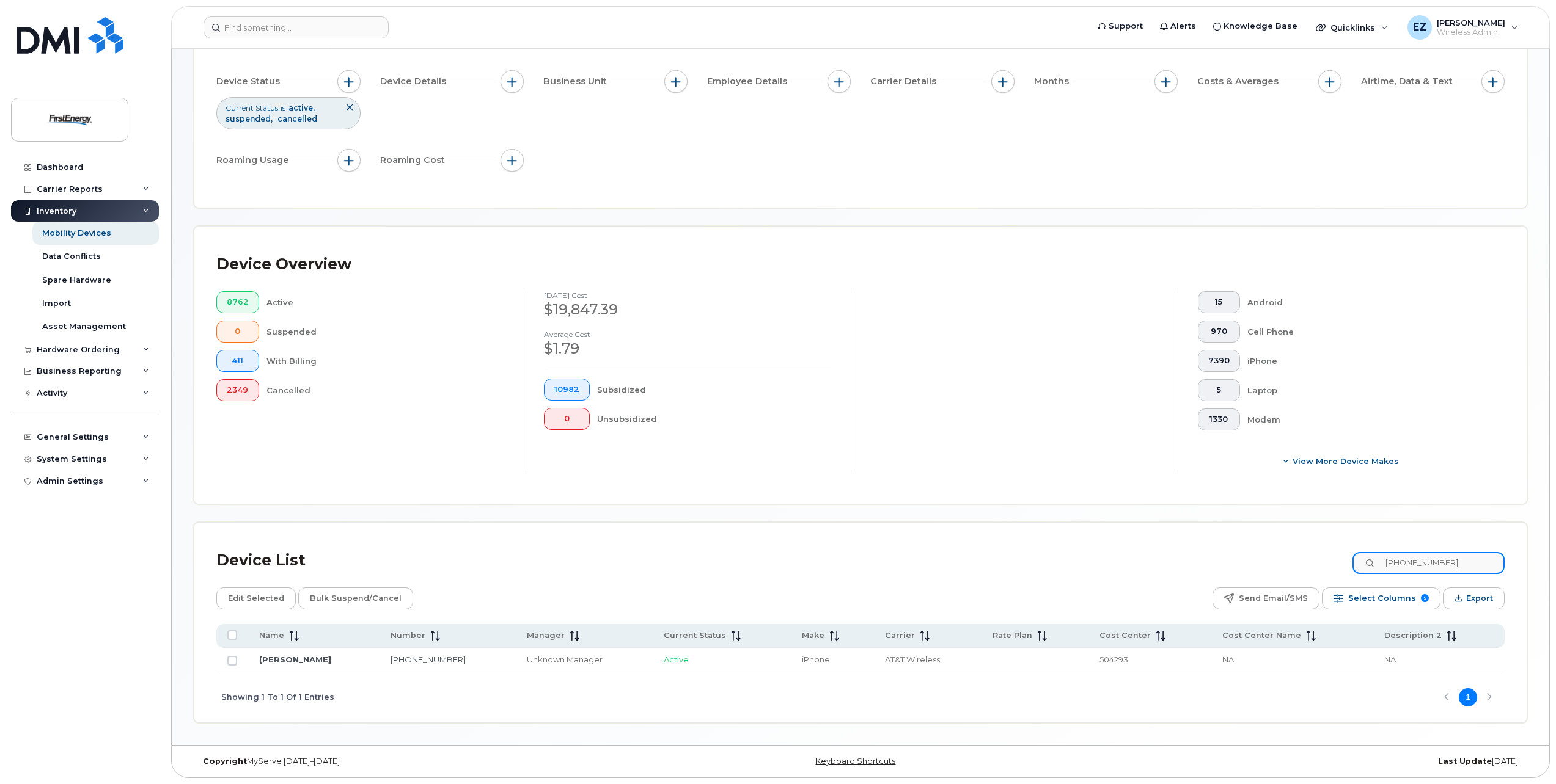
click at [1246, 551] on div "Device List [PHONE_NUMBER]" at bounding box center [860, 561] width 1288 height 31
paste input "[PHONE_NUMBER]"
drag, startPoint x: 1466, startPoint y: 562, endPoint x: 1220, endPoint y: 551, distance: 246.2
click at [1222, 552] on div "Device List [PHONE_NUMBER]" at bounding box center [860, 561] width 1288 height 31
paste input "812-5803"
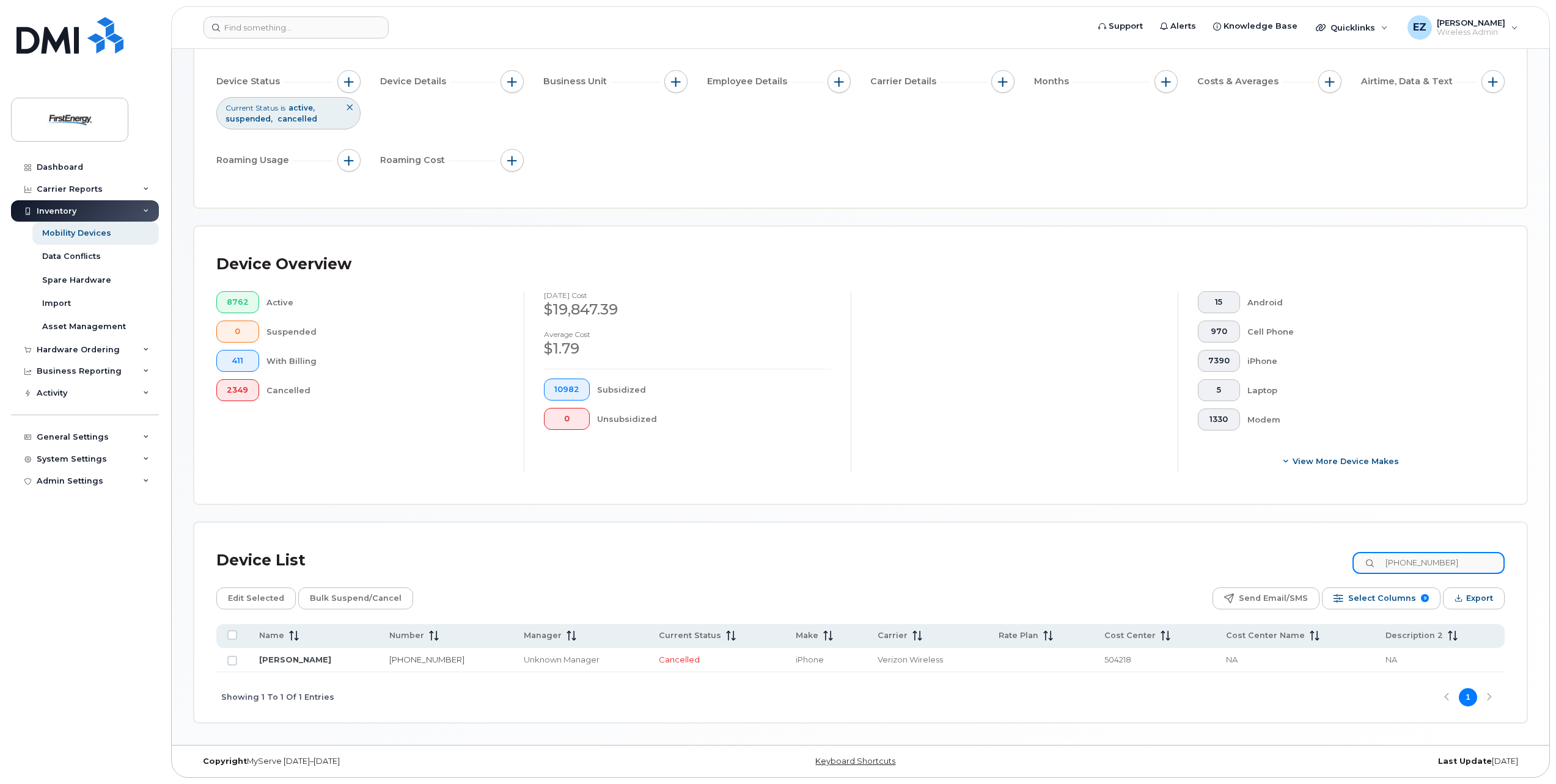
drag, startPoint x: 1480, startPoint y: 565, endPoint x: 1298, endPoint y: 562, distance: 182.0
click at [1299, 562] on div "Device List [PHONE_NUMBER]" at bounding box center [860, 561] width 1288 height 31
paste input "8014866"
drag, startPoint x: 1477, startPoint y: 564, endPoint x: 1166, endPoint y: 541, distance: 311.8
click at [1172, 538] on div "Device List 3308014866 Edit Selected Bulk Suspend/Cancel Send Email/SMS Select …" at bounding box center [861, 623] width 1333 height 200
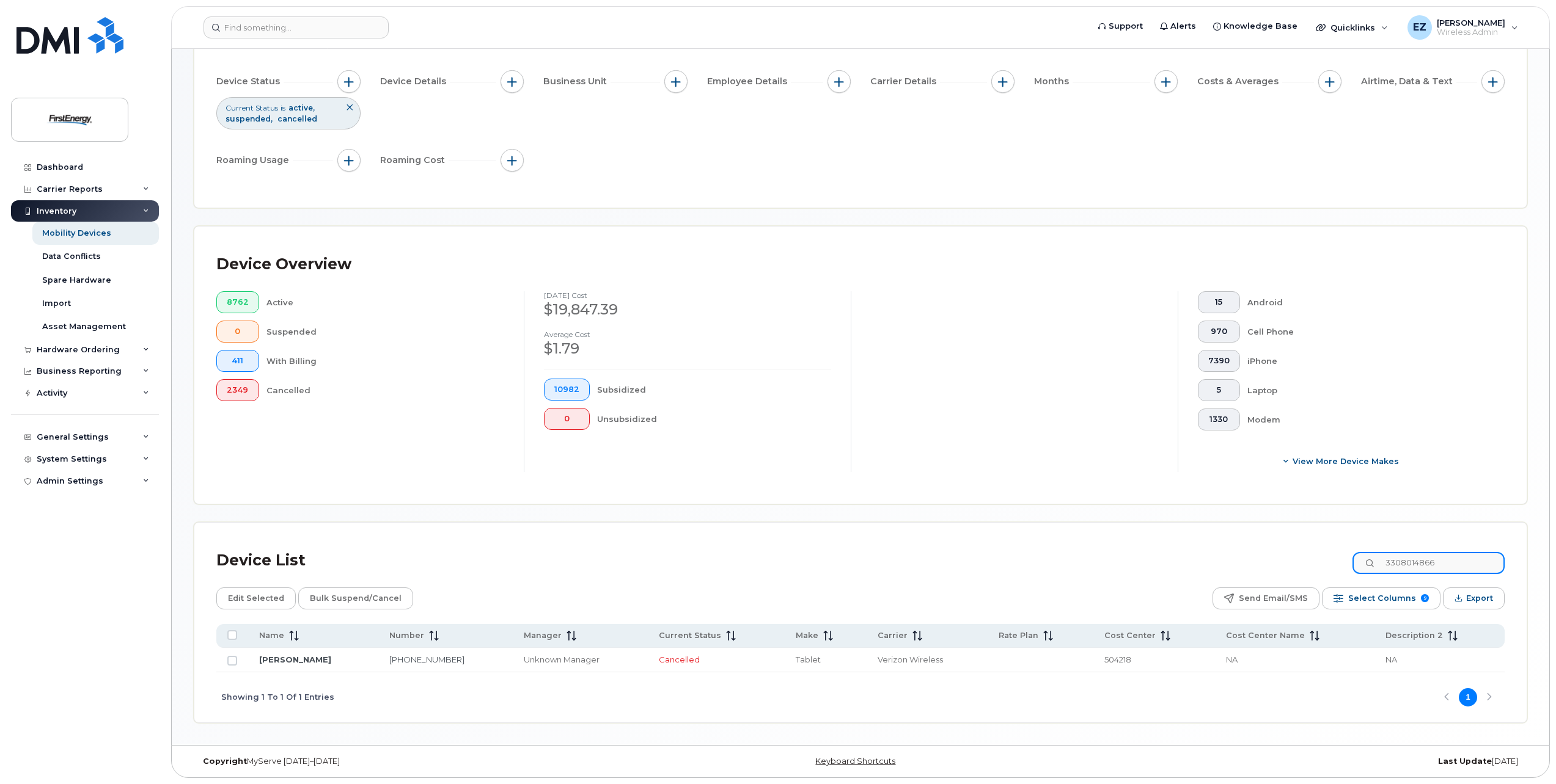
paste input "37614"
drag, startPoint x: 1468, startPoint y: 561, endPoint x: 1192, endPoint y: 559, distance: 276.0
click at [1192, 559] on div "Device List 3308037614" at bounding box center [860, 561] width 1288 height 31
paste input "9285"
drag, startPoint x: 1447, startPoint y: 556, endPoint x: 1190, endPoint y: 539, distance: 257.6
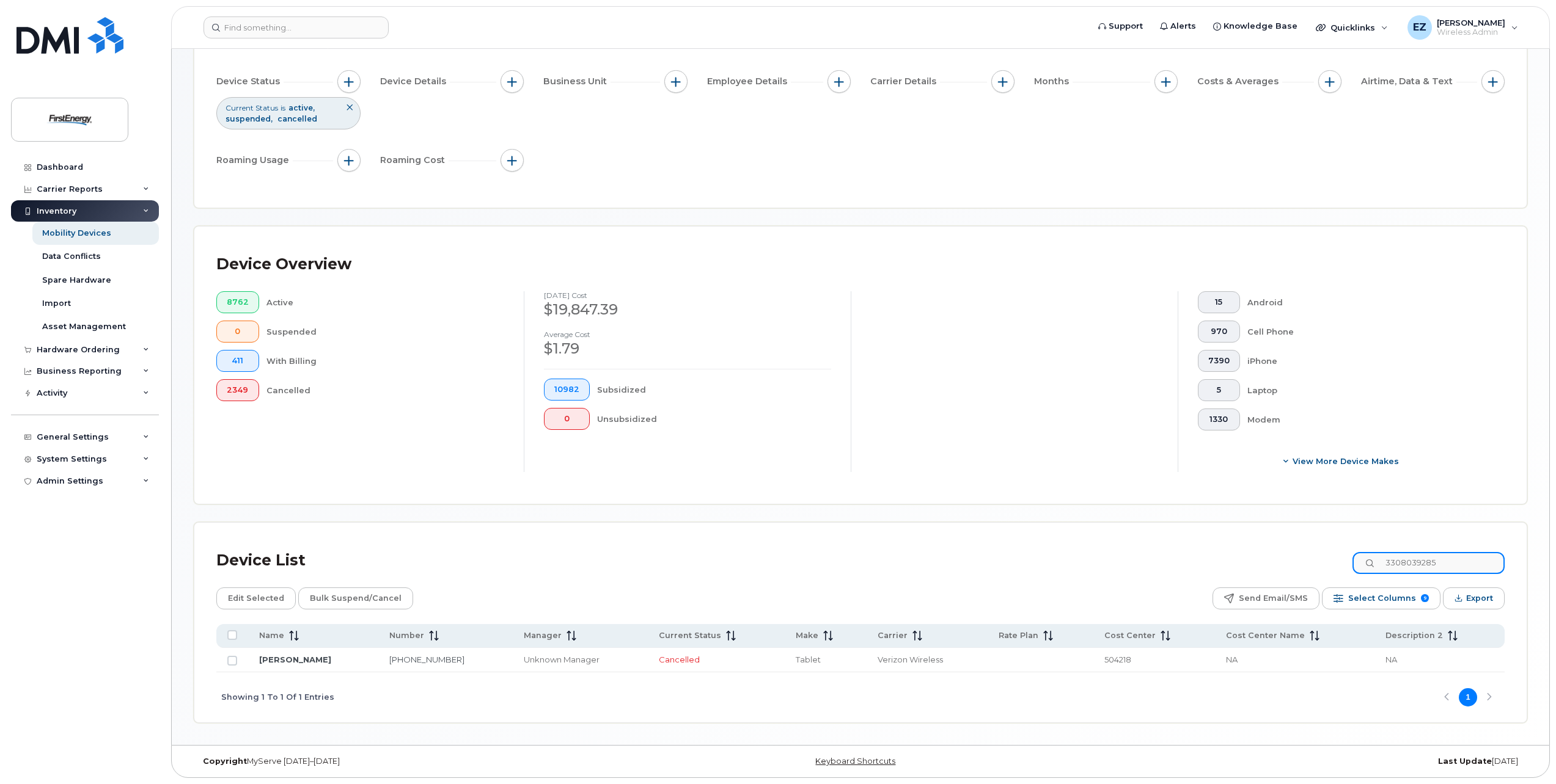
click at [1190, 539] on div "Device List 3308039285 Edit Selected Bulk Suspend/Cancel Send Email/SMS Select …" at bounding box center [861, 623] width 1333 height 200
paste input "6972499"
drag, startPoint x: 1478, startPoint y: 557, endPoint x: 1152, endPoint y: 539, distance: 326.5
click at [1157, 542] on div "Device List 3306972499 Edit Selected Bulk Suspend/Cancel Send Email/SMS Select …" at bounding box center [861, 623] width 1333 height 200
paste input "7601485"
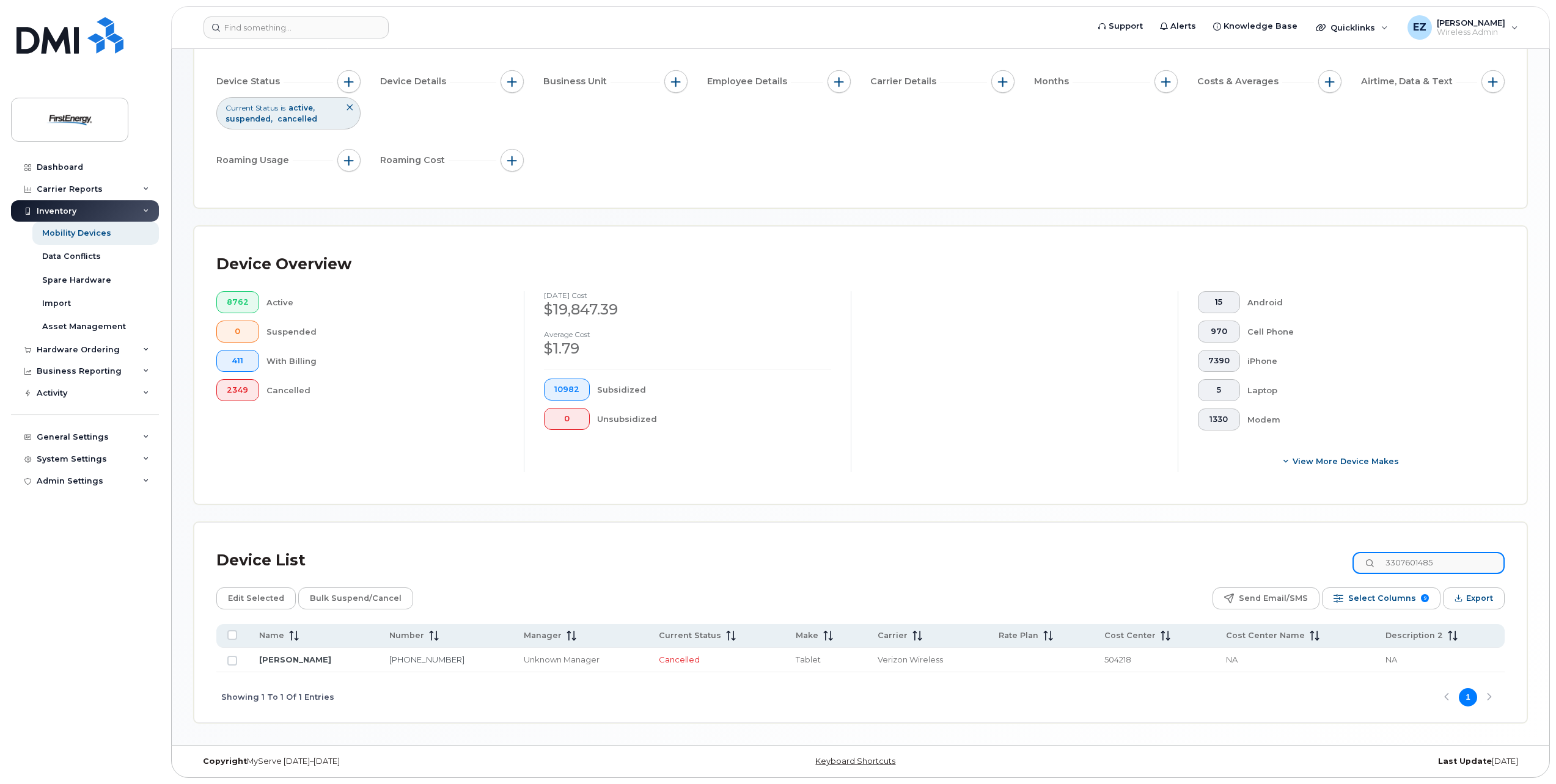
drag, startPoint x: 1473, startPoint y: 559, endPoint x: 1284, endPoint y: 553, distance: 189.1
click at [1309, 554] on div "Device List 3307601485" at bounding box center [860, 561] width 1288 height 31
paste input "5924197"
drag, startPoint x: 1459, startPoint y: 564, endPoint x: 1218, endPoint y: 549, distance: 241.5
click at [1218, 551] on div "Device List 3305924197" at bounding box center [860, 561] width 1288 height 31
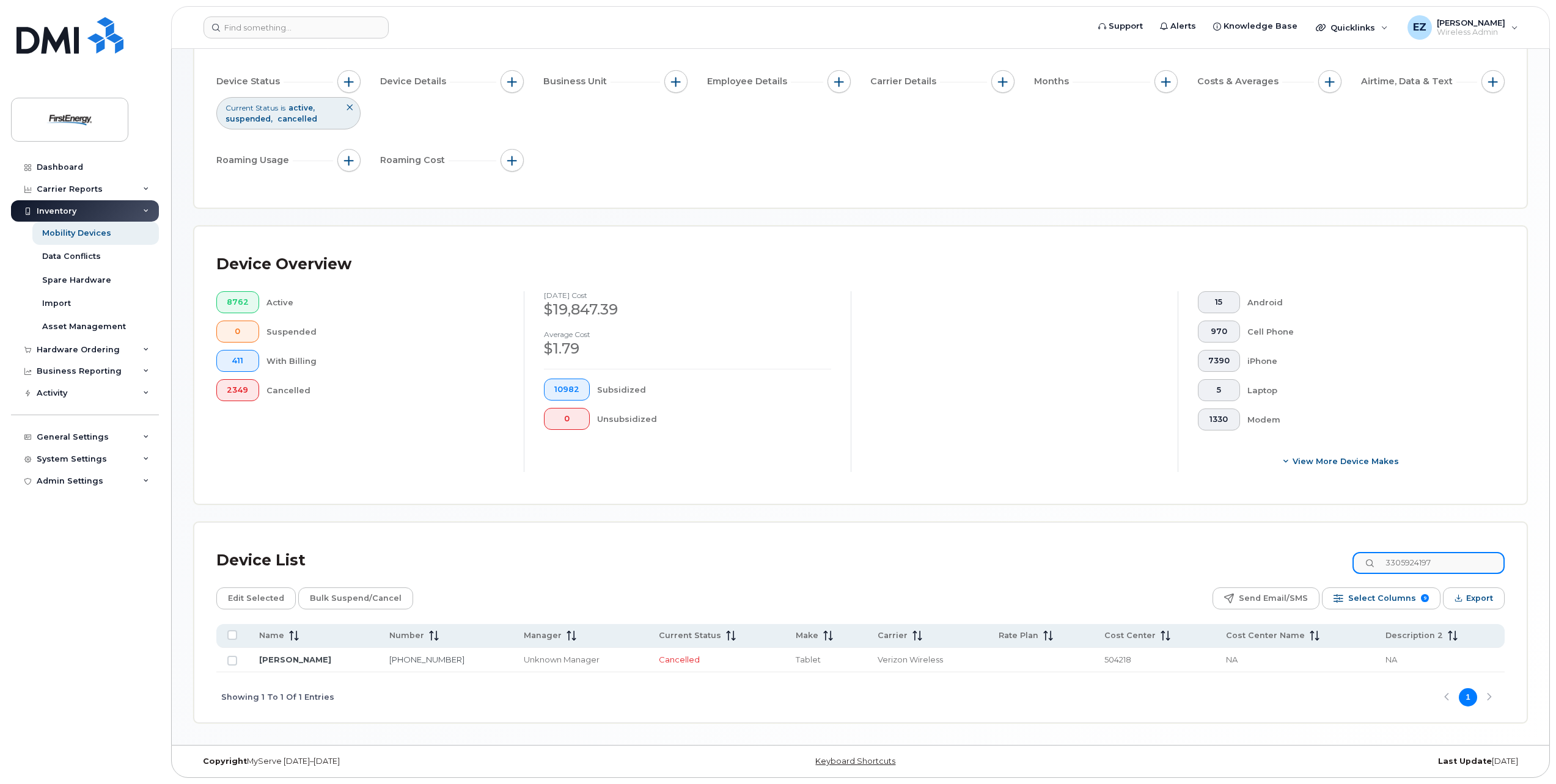
paste input "[PHONE_NUMBER]"
type input "[PHONE_NUMBER]"
drag, startPoint x: 1472, startPoint y: 564, endPoint x: 1306, endPoint y: 558, distance: 166.1
click at [1306, 558] on div "Device List [PHONE_NUMBER]" at bounding box center [860, 561] width 1288 height 31
